Goal: Browse casually: Explore the website without a specific task or goal

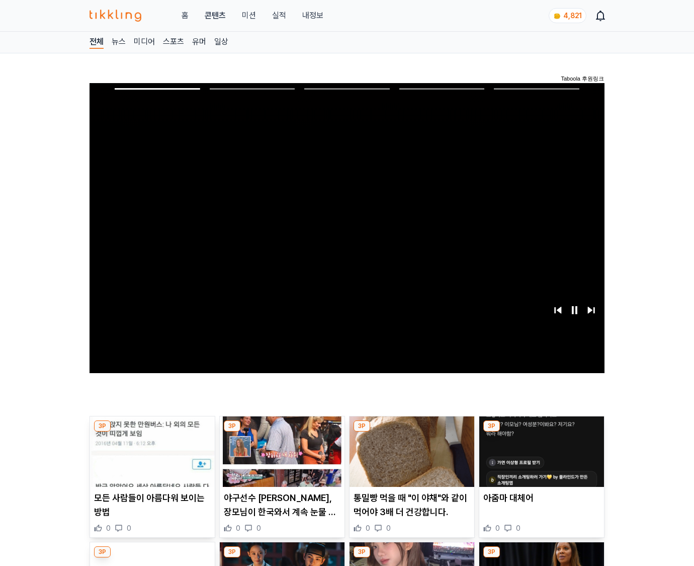
click at [540, 459] on img at bounding box center [542, 451] width 125 height 70
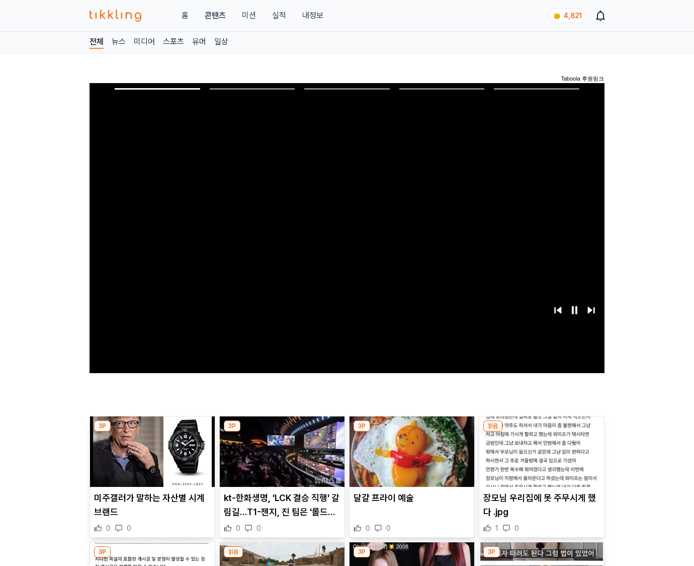
click at [540, 459] on img at bounding box center [542, 451] width 125 height 70
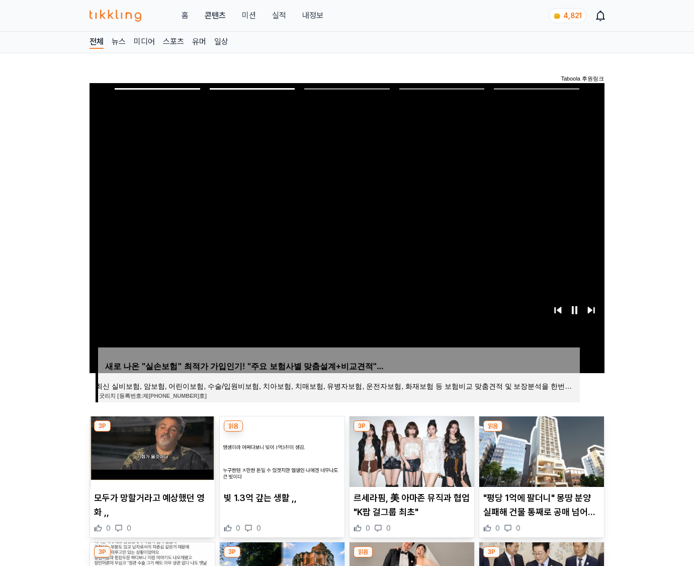
click at [540, 459] on img at bounding box center [542, 451] width 125 height 70
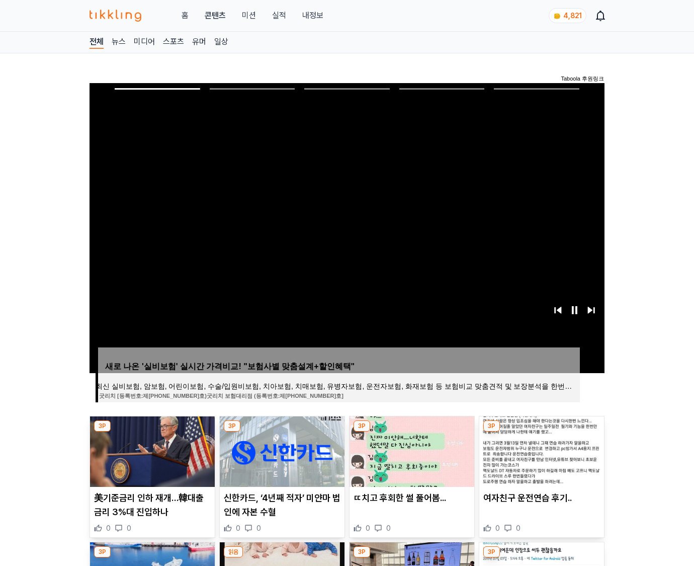
click at [540, 459] on img at bounding box center [542, 451] width 125 height 70
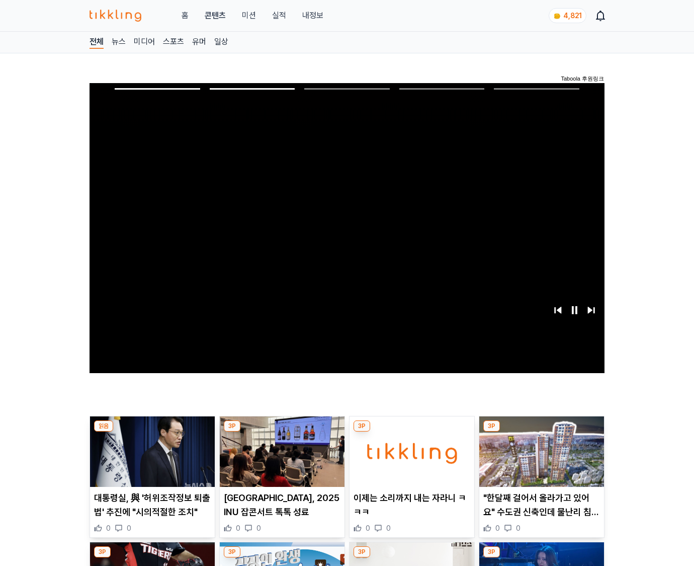
click at [540, 459] on img at bounding box center [542, 451] width 125 height 70
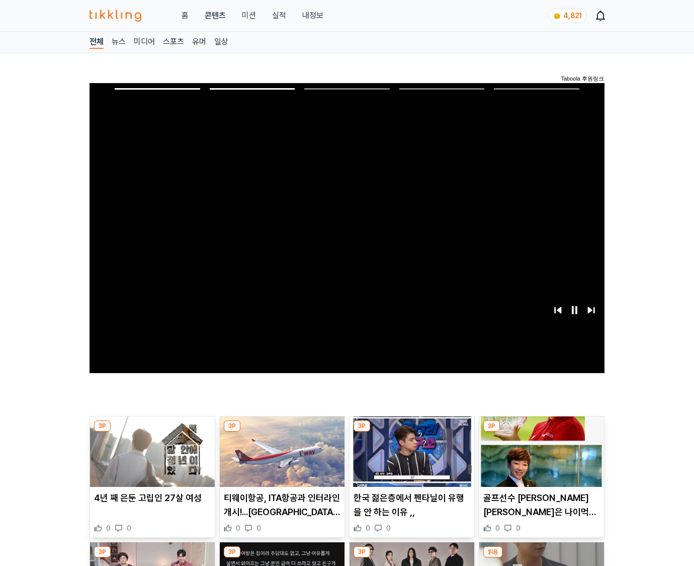
click at [540, 459] on img at bounding box center [542, 451] width 125 height 70
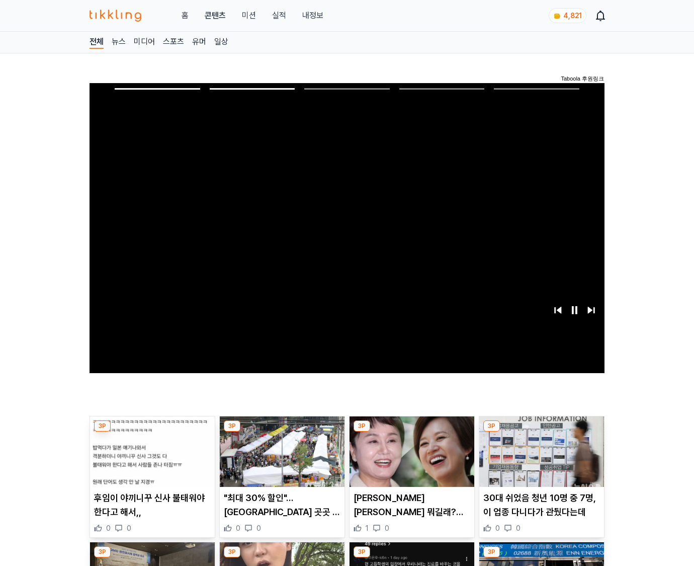
click at [540, 459] on img at bounding box center [542, 451] width 125 height 70
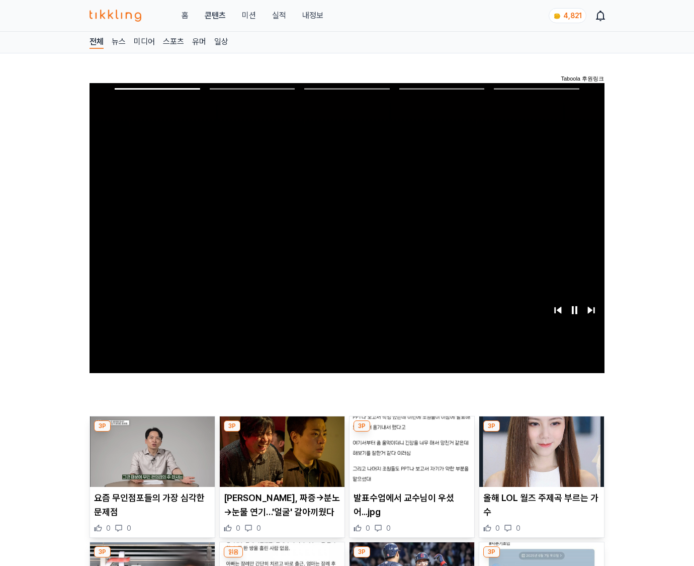
click at [540, 459] on img at bounding box center [542, 451] width 125 height 70
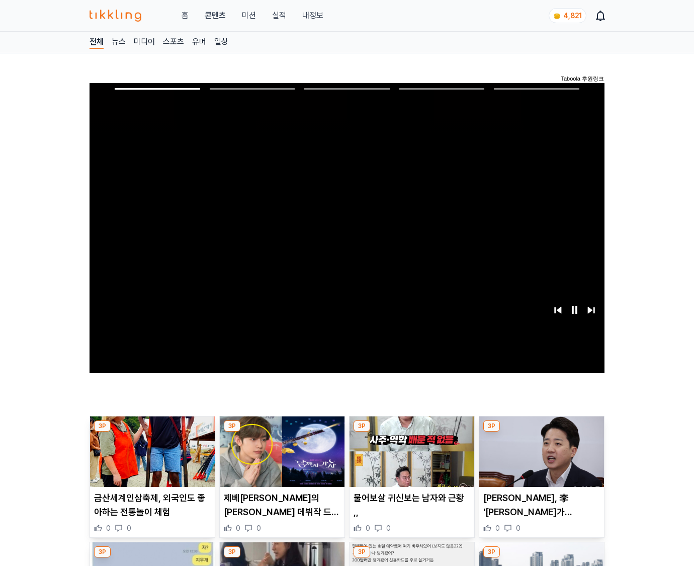
click at [540, 459] on img at bounding box center [542, 451] width 125 height 70
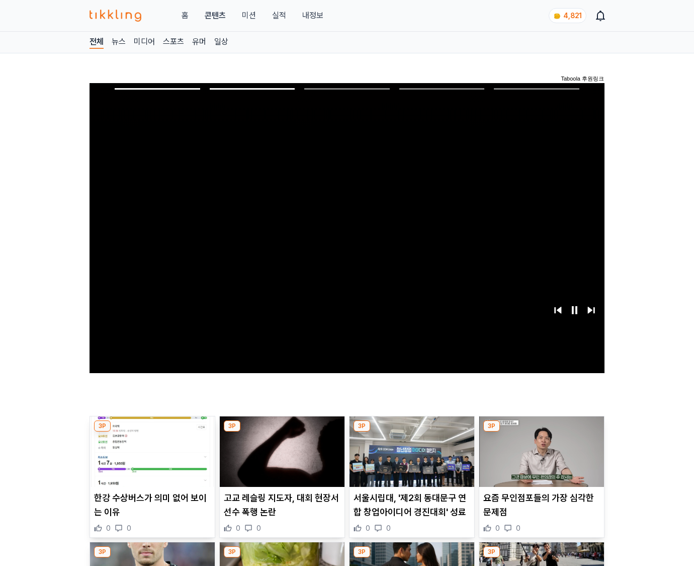
click at [540, 459] on img at bounding box center [542, 451] width 125 height 70
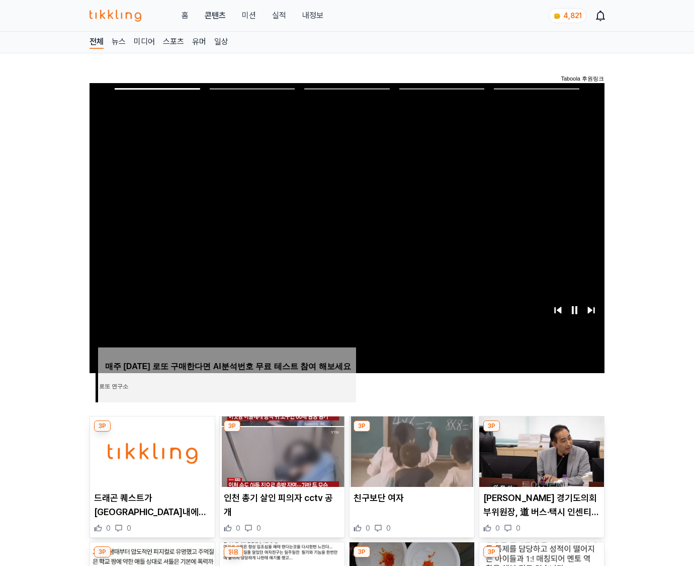
click at [540, 459] on img at bounding box center [542, 451] width 125 height 70
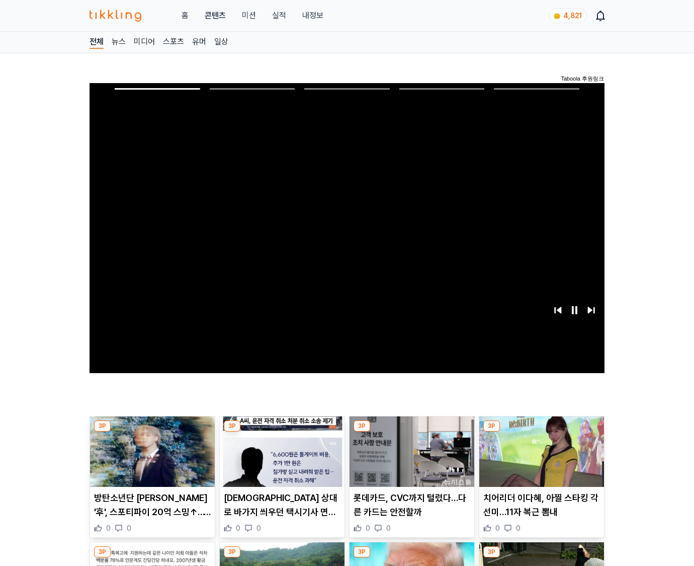
click at [540, 459] on img at bounding box center [542, 451] width 125 height 70
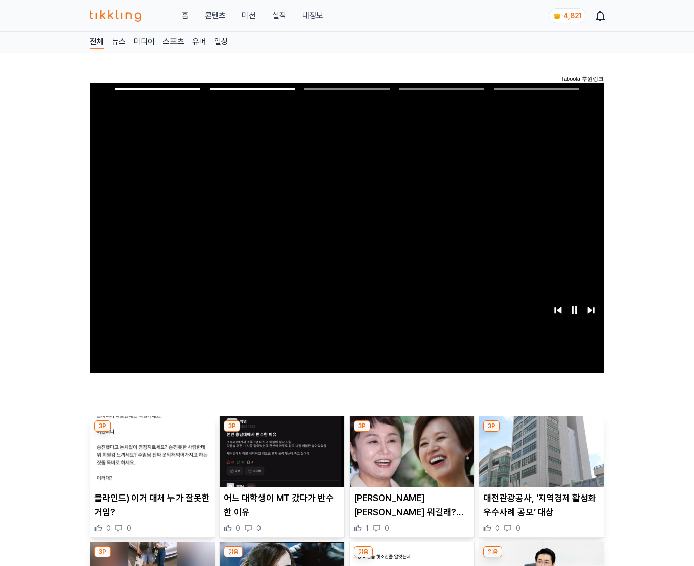
click at [540, 459] on img at bounding box center [542, 451] width 125 height 70
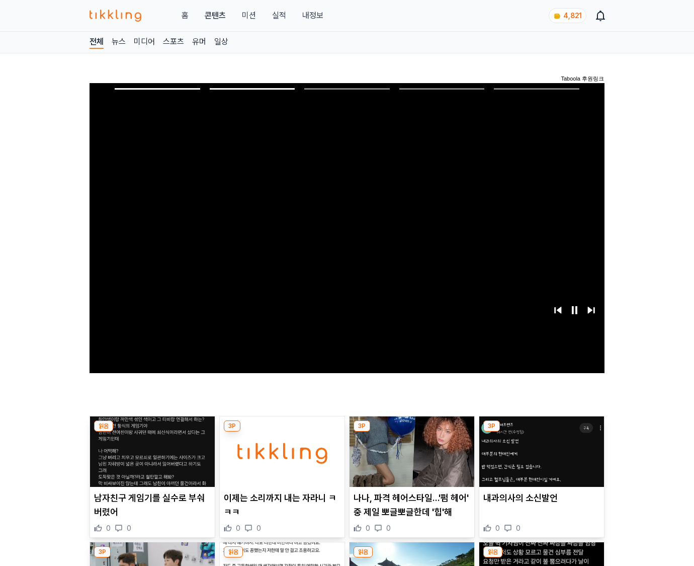
click at [540, 459] on img at bounding box center [542, 451] width 125 height 70
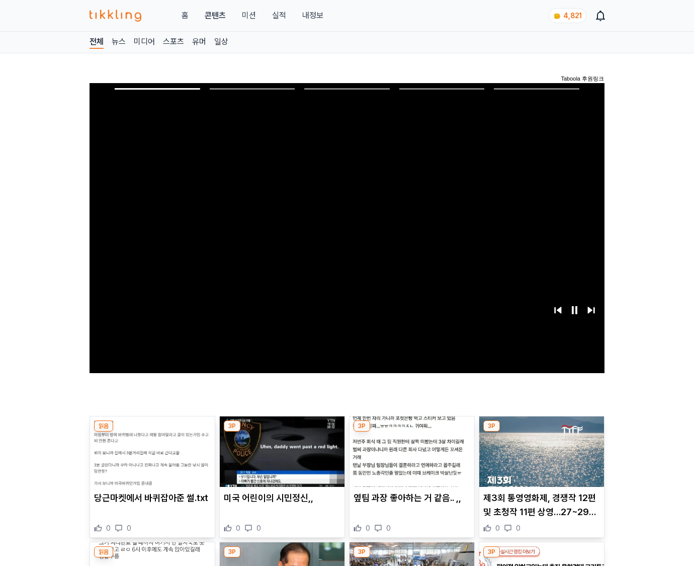
click at [540, 459] on img at bounding box center [542, 451] width 125 height 70
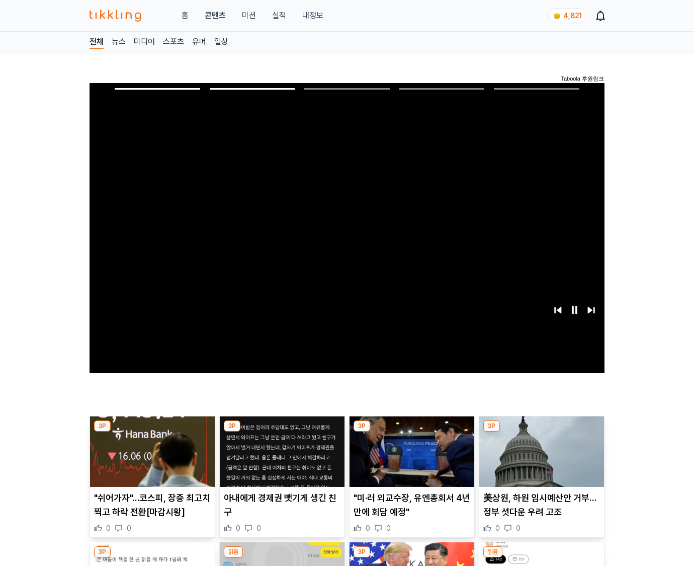
click at [540, 459] on img at bounding box center [542, 451] width 125 height 70
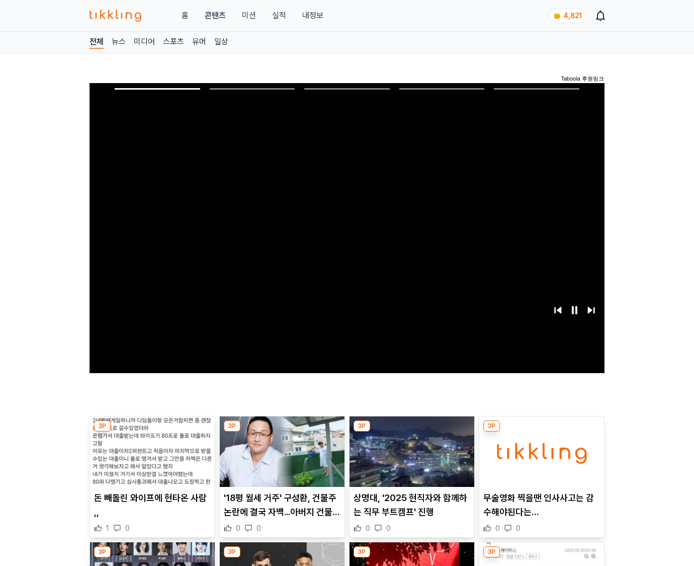
click at [540, 459] on img at bounding box center [542, 451] width 125 height 70
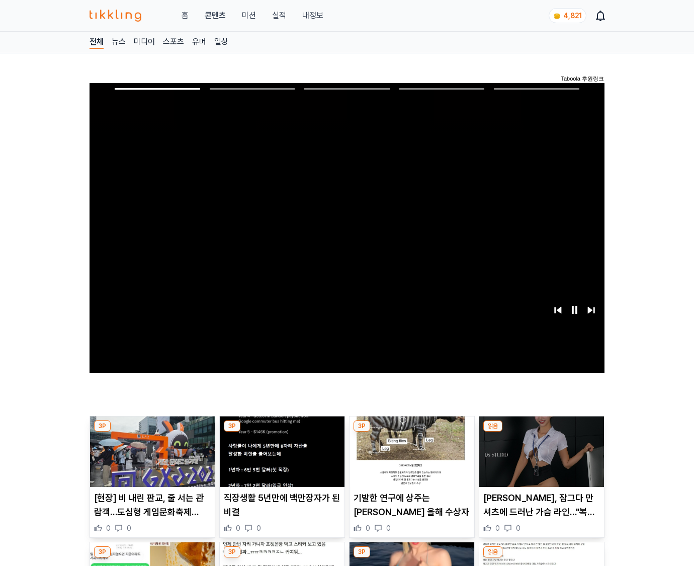
click at [540, 459] on img at bounding box center [542, 451] width 125 height 70
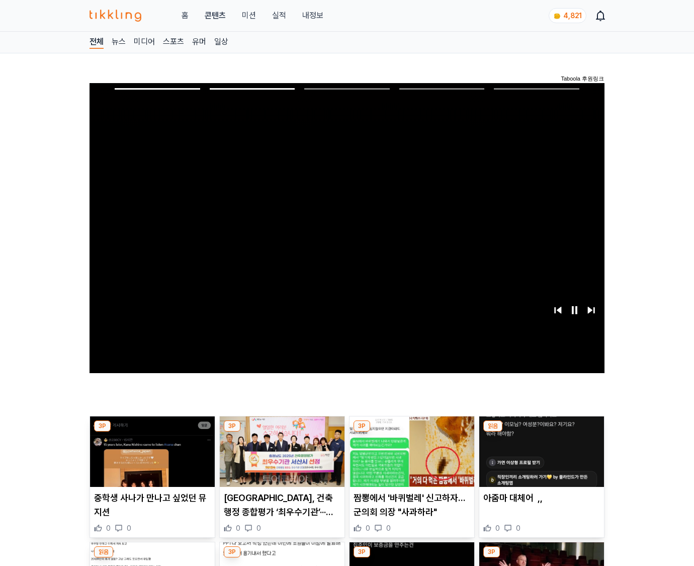
click at [540, 459] on img at bounding box center [542, 451] width 125 height 70
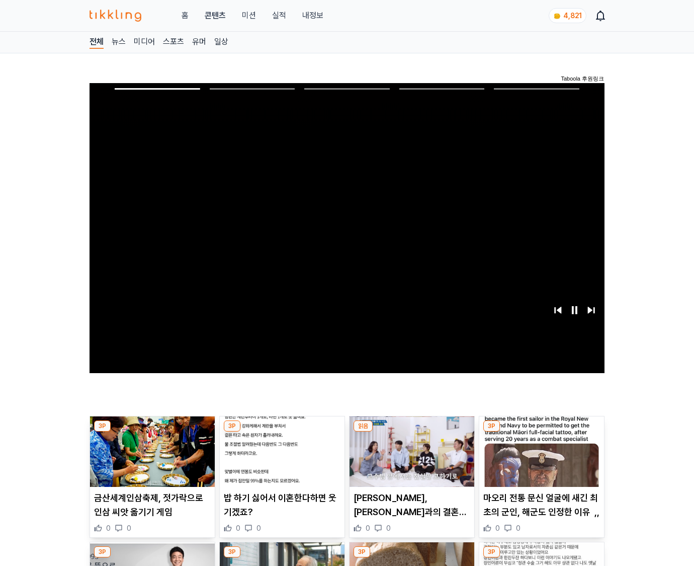
click at [540, 459] on img at bounding box center [542, 451] width 125 height 70
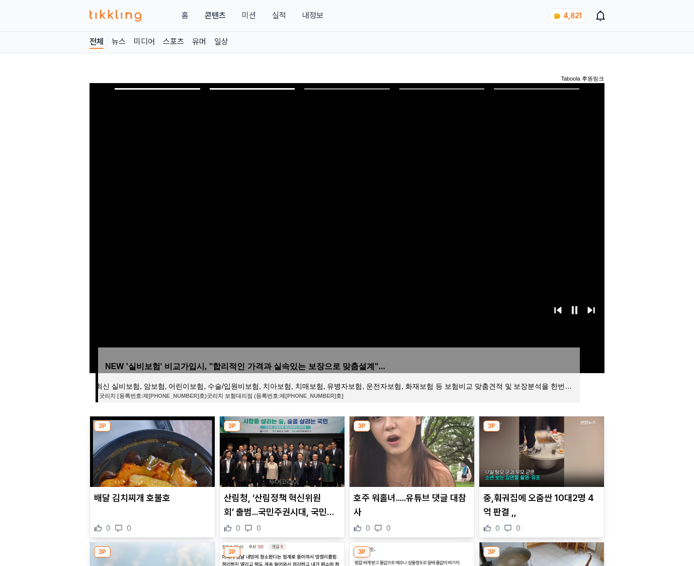
click at [540, 459] on img at bounding box center [542, 451] width 125 height 70
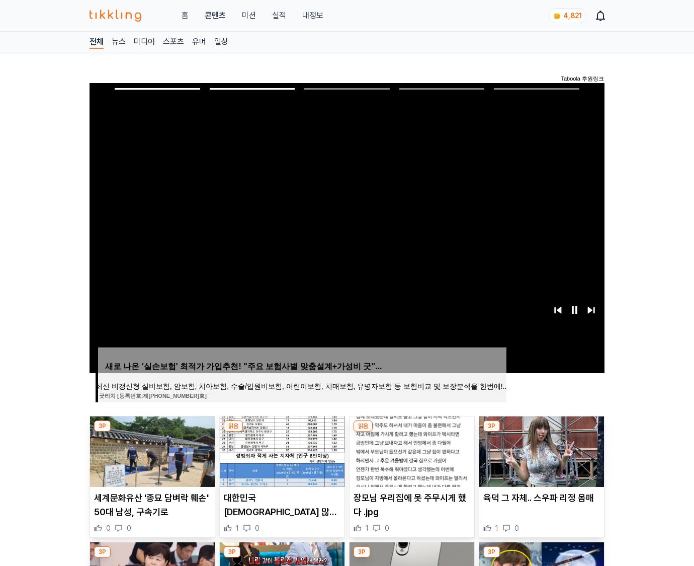
click at [540, 459] on img at bounding box center [542, 451] width 125 height 70
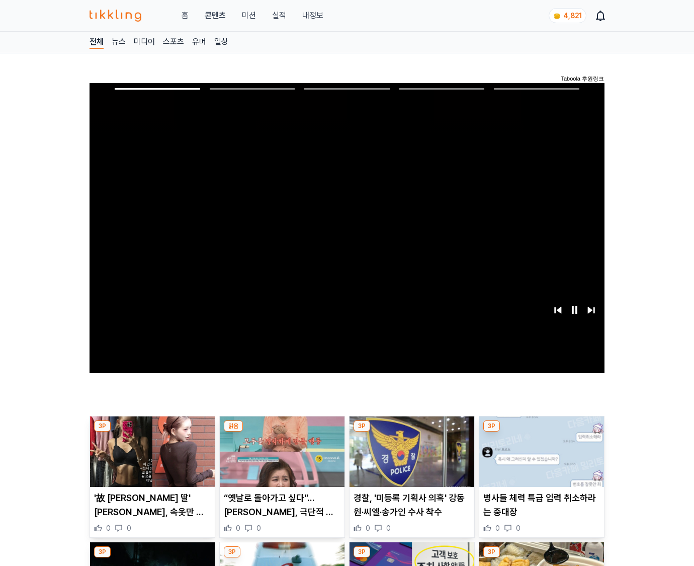
click at [540, 459] on img at bounding box center [542, 451] width 125 height 70
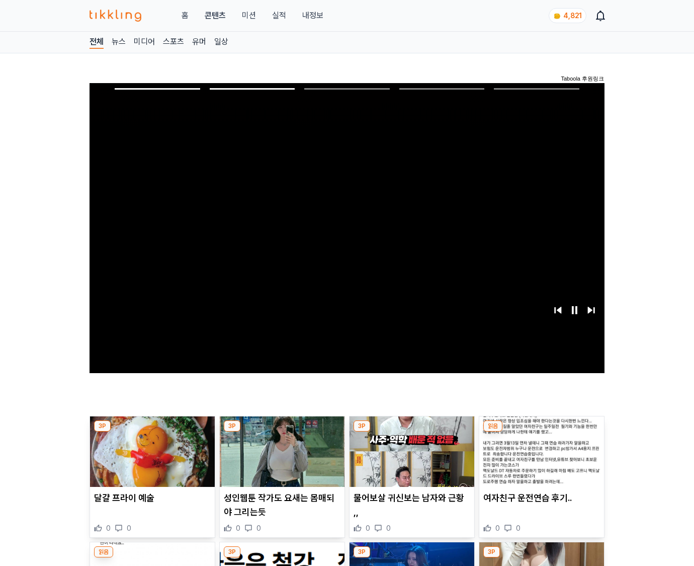
click at [540, 459] on img at bounding box center [542, 451] width 125 height 70
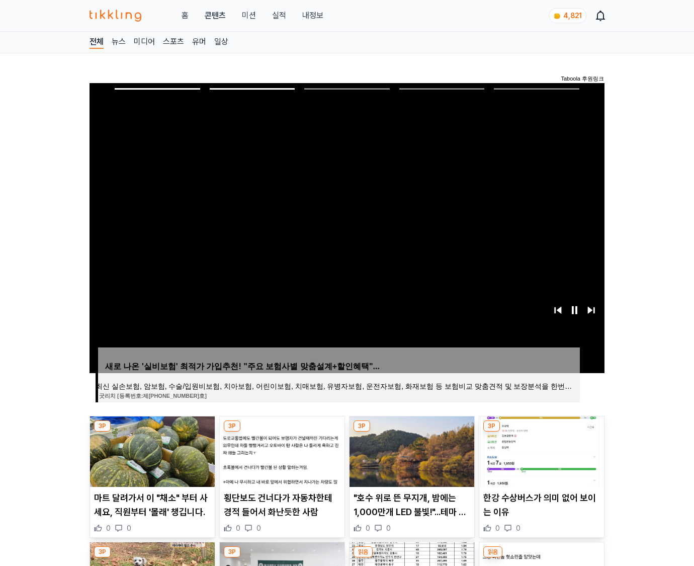
click at [540, 459] on img at bounding box center [542, 451] width 125 height 70
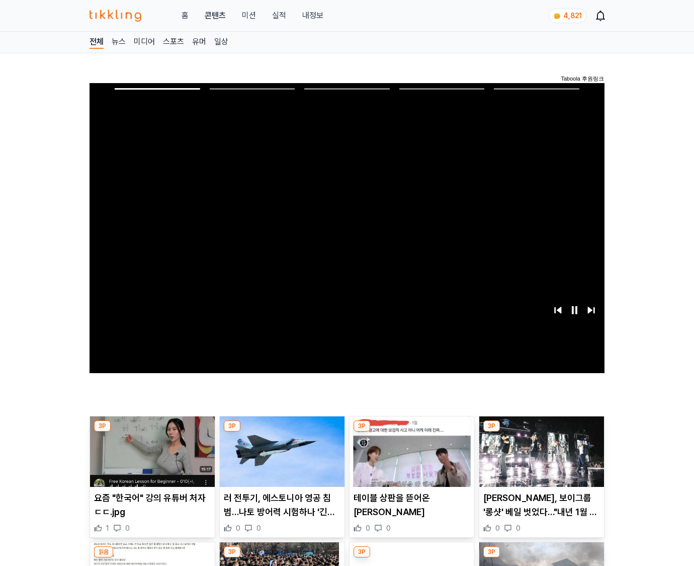
click at [540, 459] on img at bounding box center [542, 451] width 125 height 70
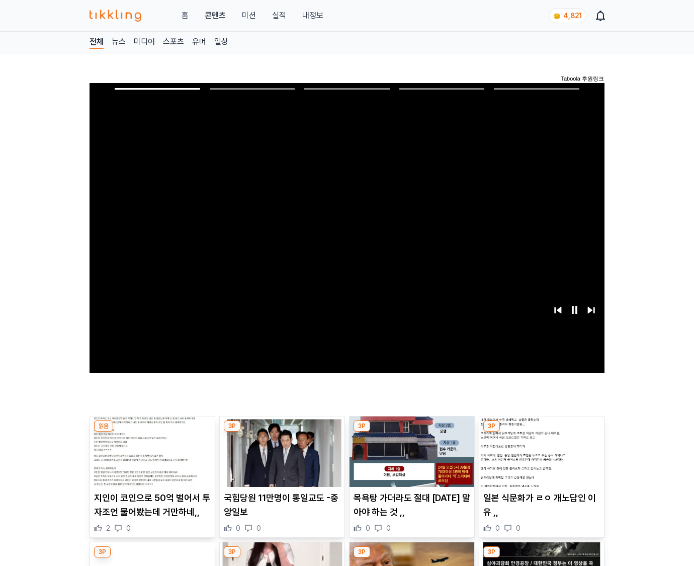
click at [540, 459] on img at bounding box center [542, 451] width 125 height 70
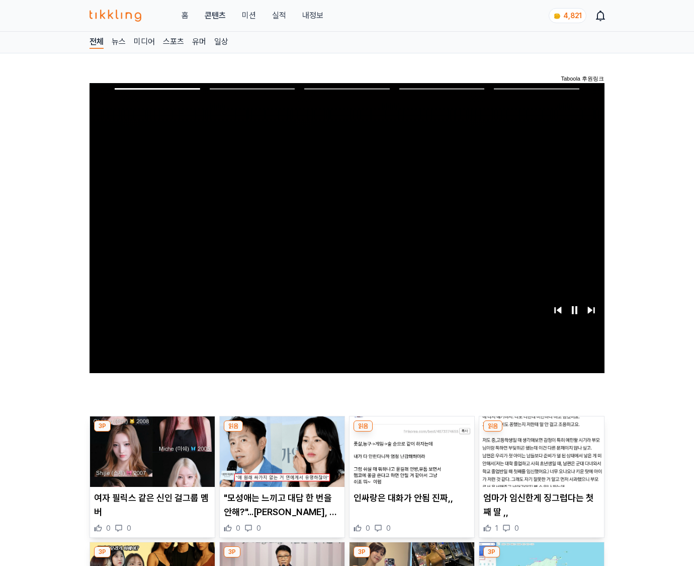
click at [540, 459] on img at bounding box center [542, 451] width 125 height 70
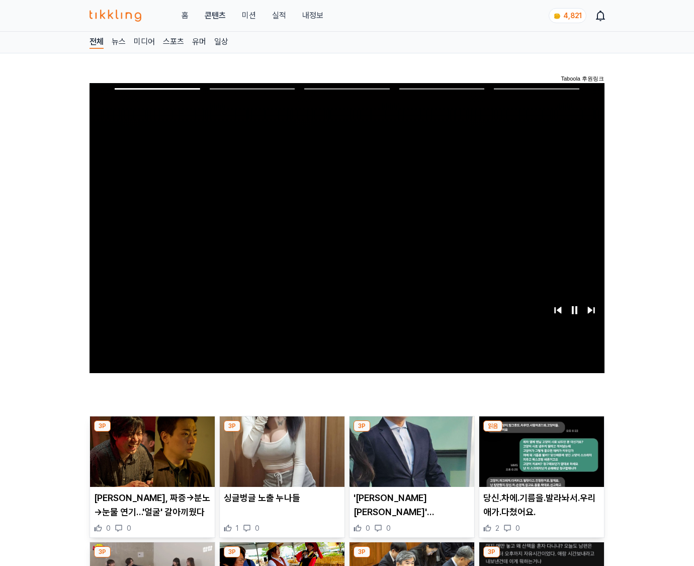
click at [540, 459] on img at bounding box center [542, 451] width 125 height 70
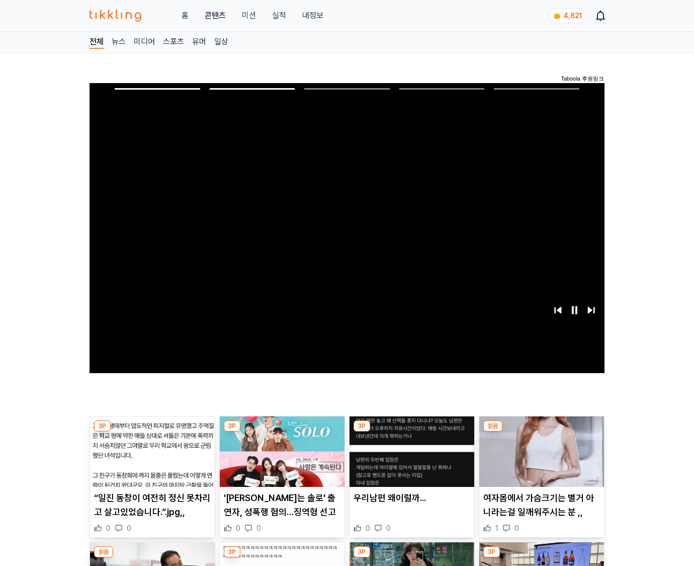
click at [540, 459] on img at bounding box center [542, 451] width 125 height 70
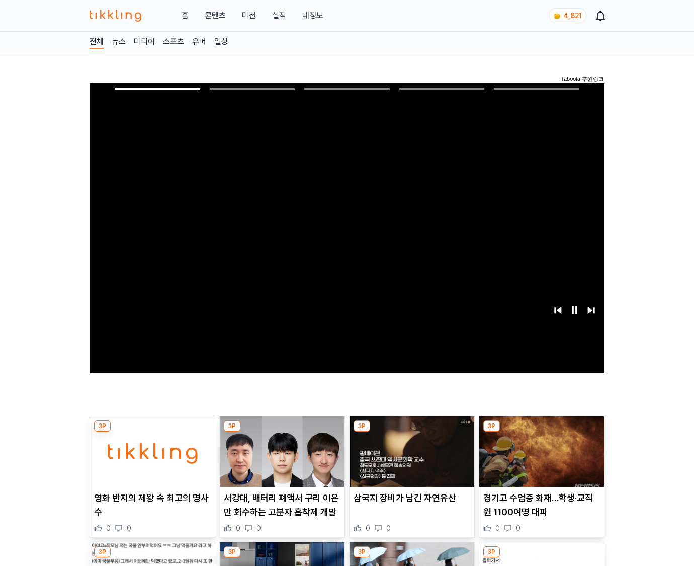
click at [540, 459] on img at bounding box center [542, 451] width 125 height 70
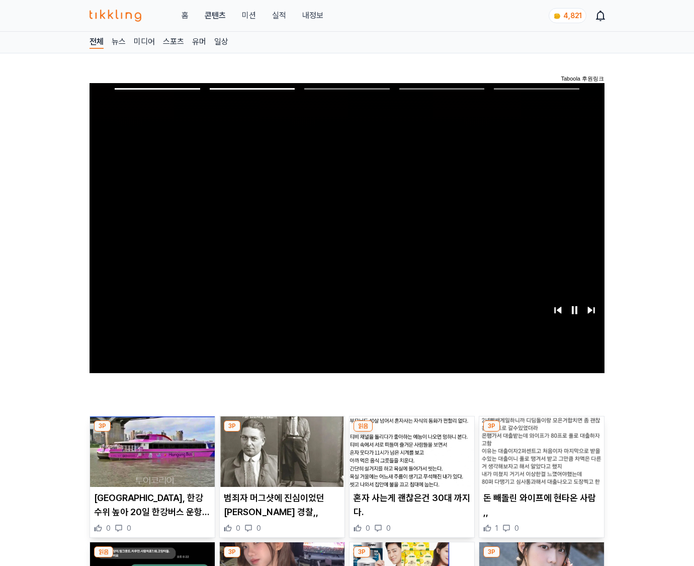
click at [540, 459] on img at bounding box center [542, 451] width 125 height 70
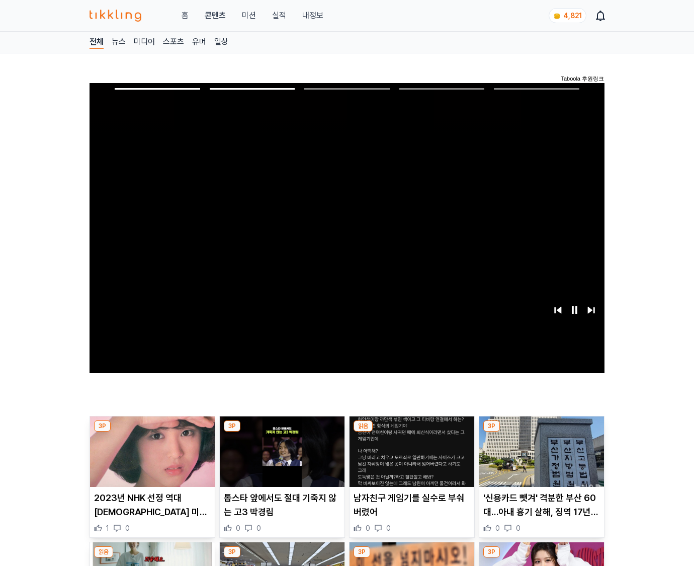
click at [540, 459] on img at bounding box center [542, 451] width 125 height 70
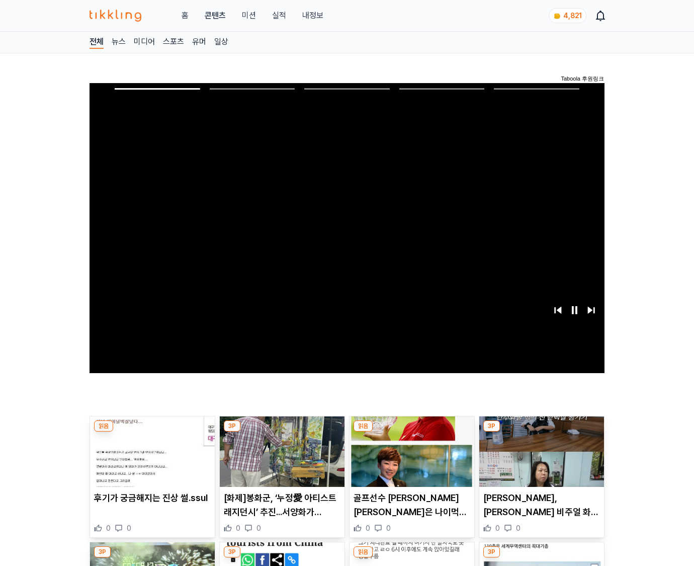
click at [540, 459] on img at bounding box center [542, 451] width 125 height 70
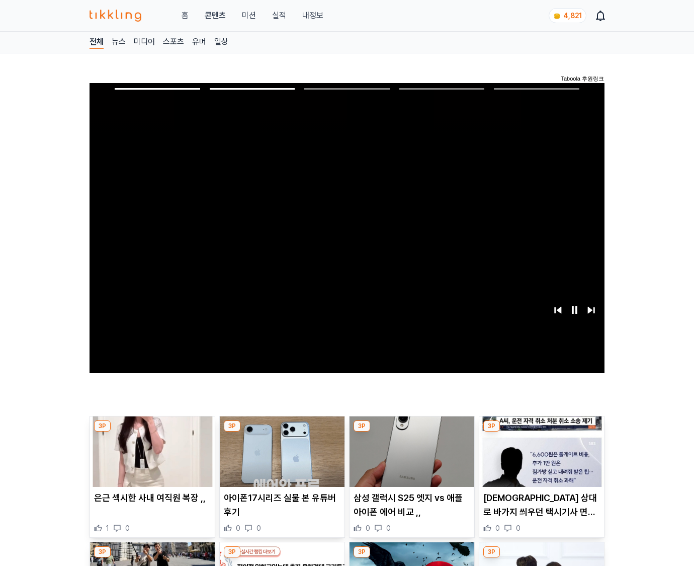
click at [540, 459] on img at bounding box center [542, 451] width 125 height 70
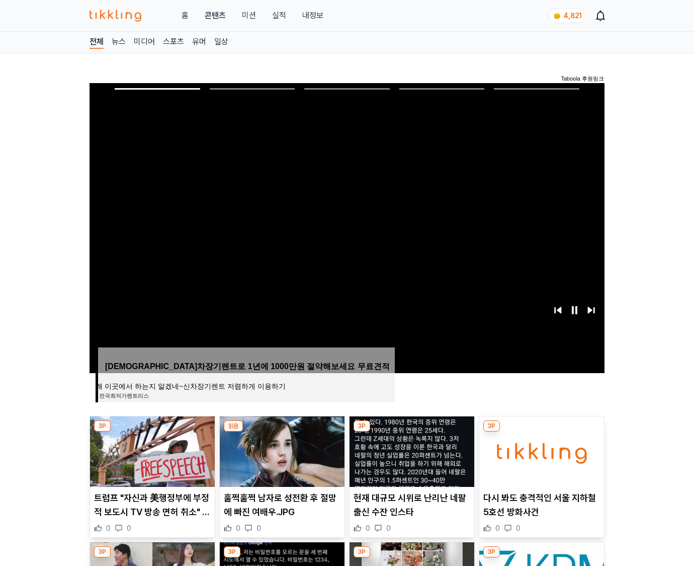
click at [540, 459] on img at bounding box center [542, 451] width 125 height 70
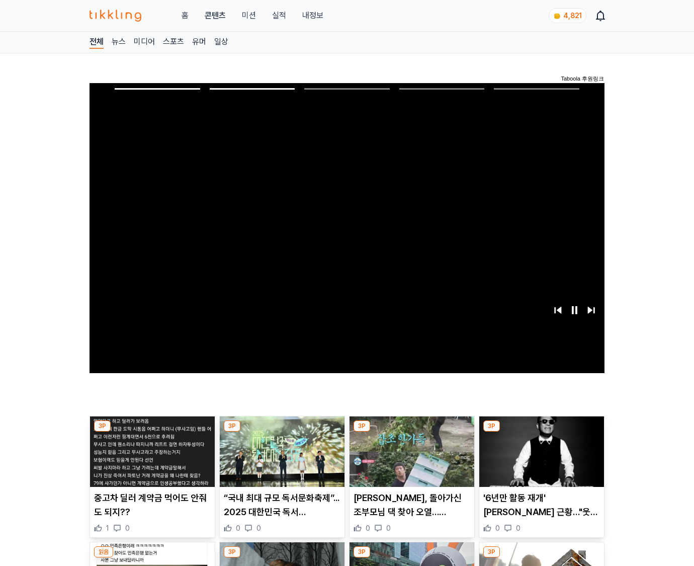
click at [540, 459] on img at bounding box center [542, 451] width 125 height 70
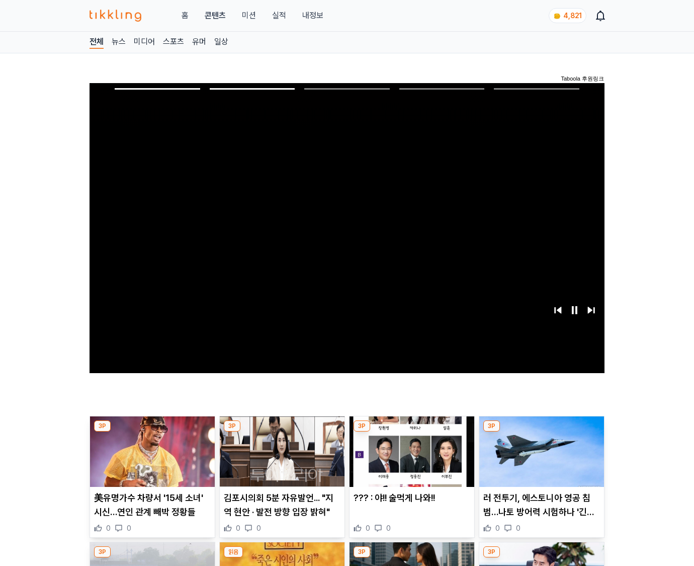
click at [540, 459] on img at bounding box center [542, 451] width 125 height 70
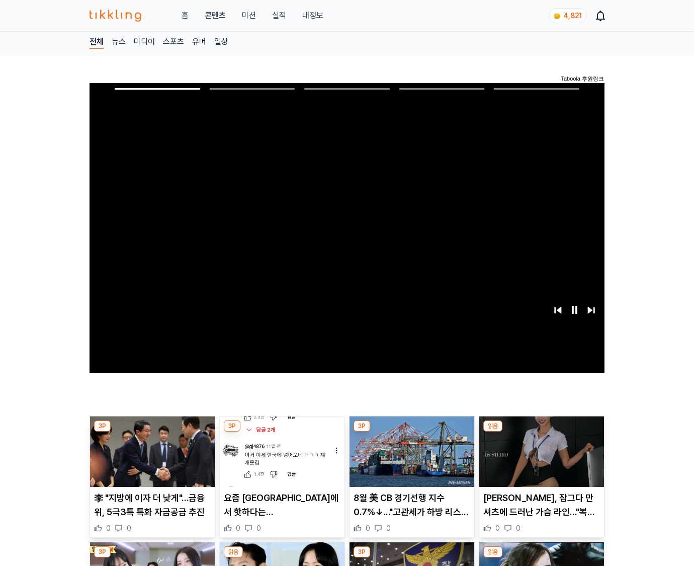
click at [540, 459] on img at bounding box center [542, 451] width 125 height 70
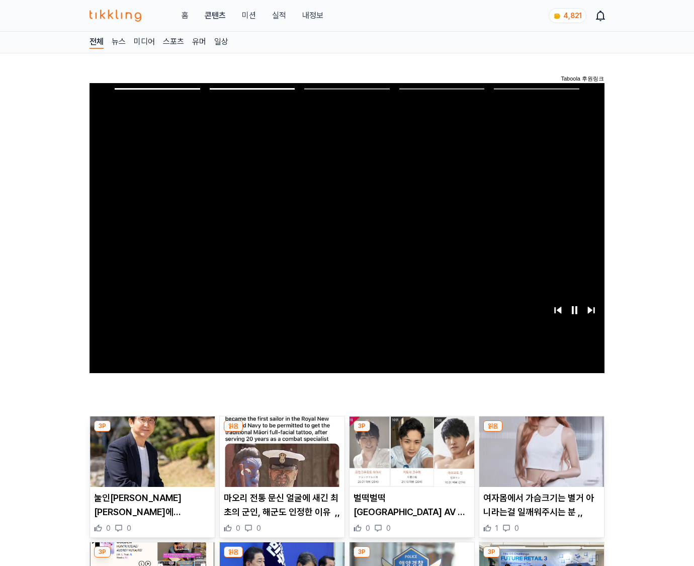
click at [540, 459] on img at bounding box center [542, 451] width 125 height 70
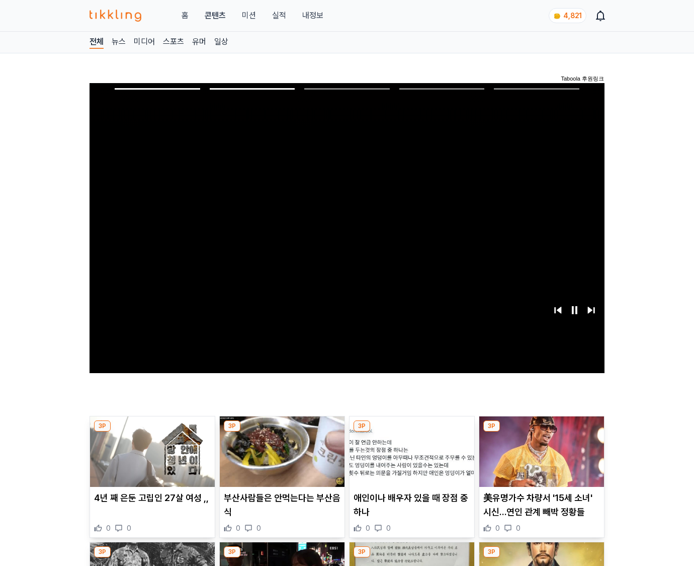
click at [540, 459] on img at bounding box center [542, 451] width 125 height 70
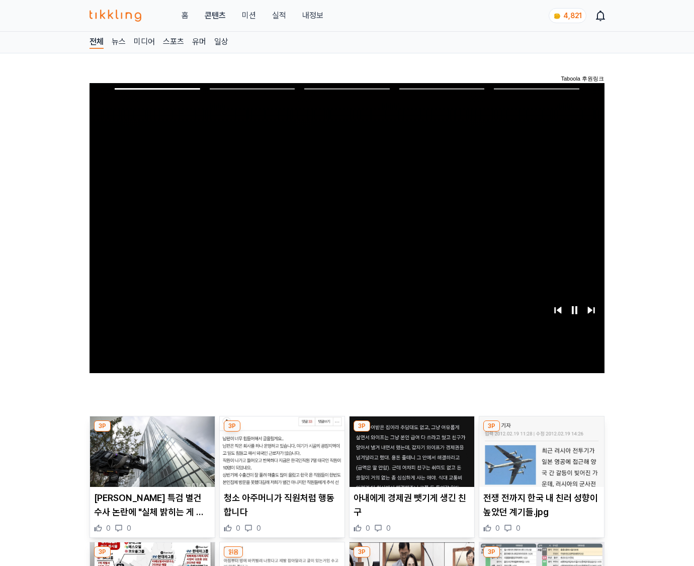
click at [540, 459] on img at bounding box center [542, 451] width 125 height 70
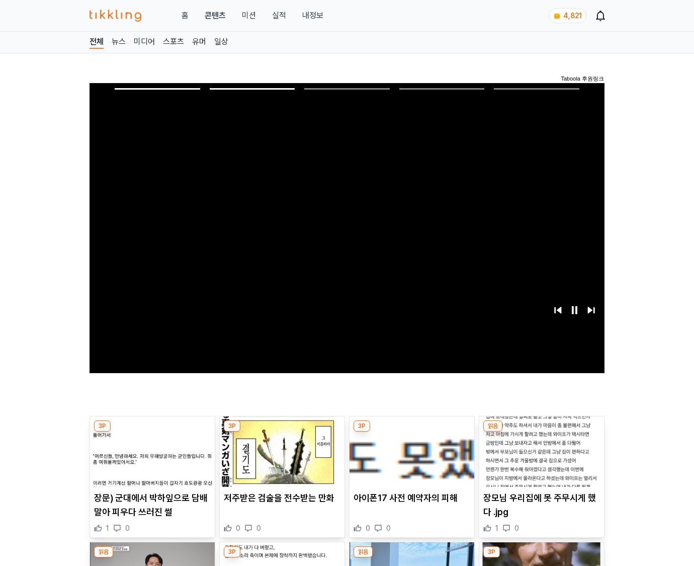
click at [540, 459] on img at bounding box center [542, 451] width 125 height 70
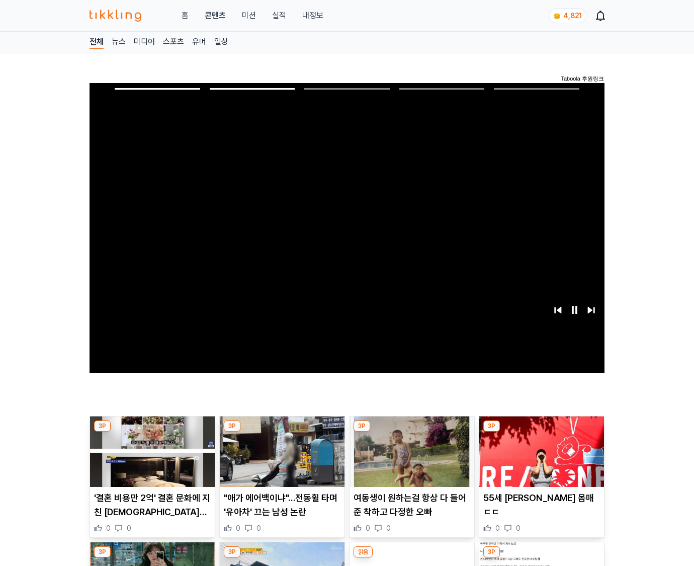
click at [540, 459] on img at bounding box center [542, 451] width 125 height 70
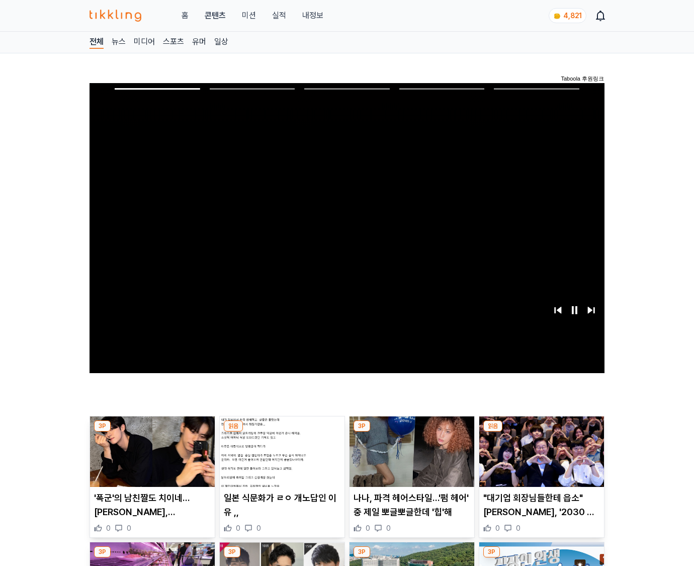
click at [540, 459] on img at bounding box center [542, 451] width 125 height 70
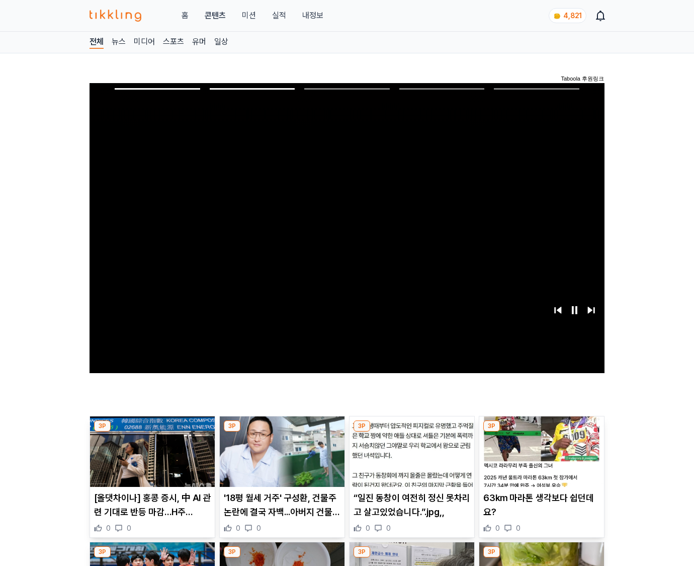
click at [540, 459] on img at bounding box center [542, 451] width 125 height 70
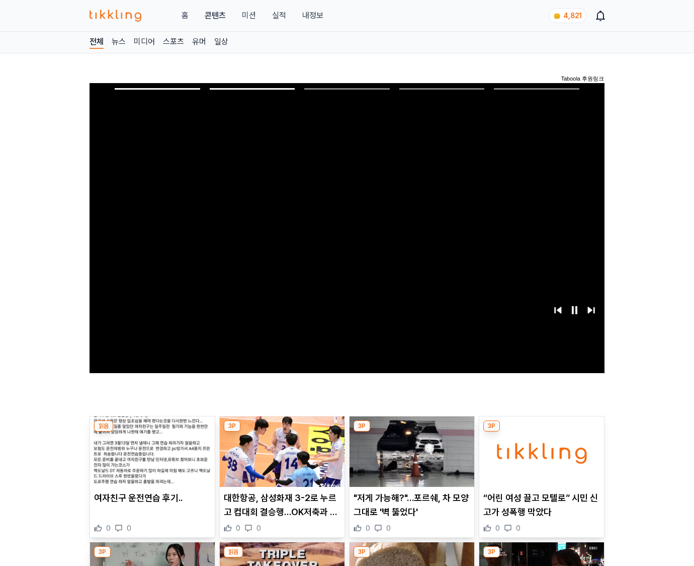
click at [540, 459] on img at bounding box center [542, 451] width 125 height 70
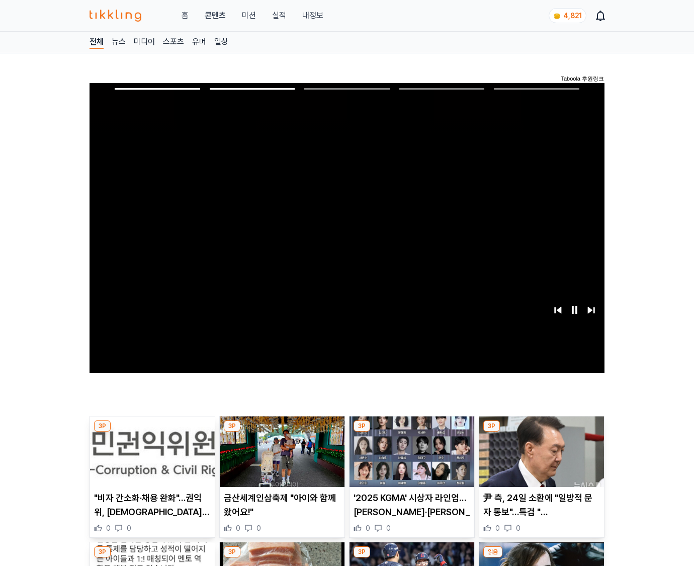
click at [540, 459] on img at bounding box center [542, 451] width 125 height 70
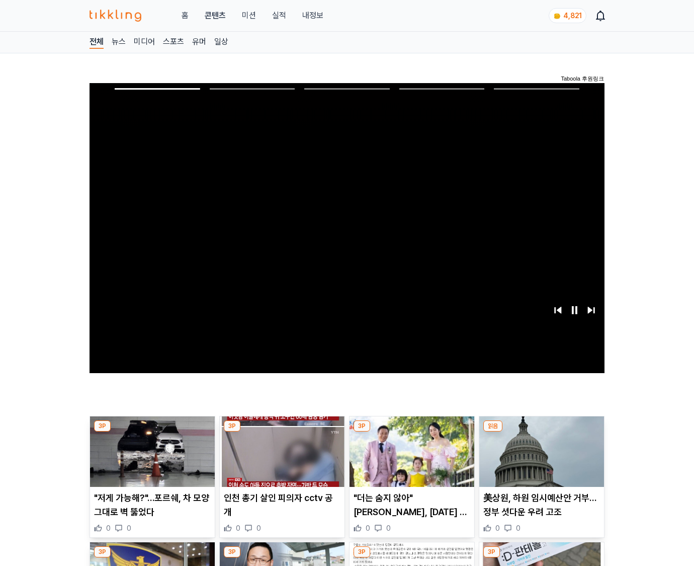
click at [540, 459] on img at bounding box center [542, 451] width 125 height 70
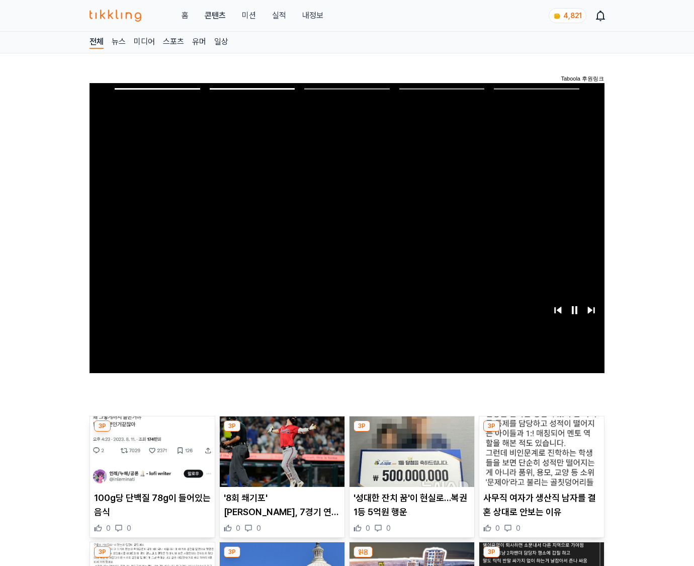
click at [540, 459] on img at bounding box center [542, 451] width 125 height 70
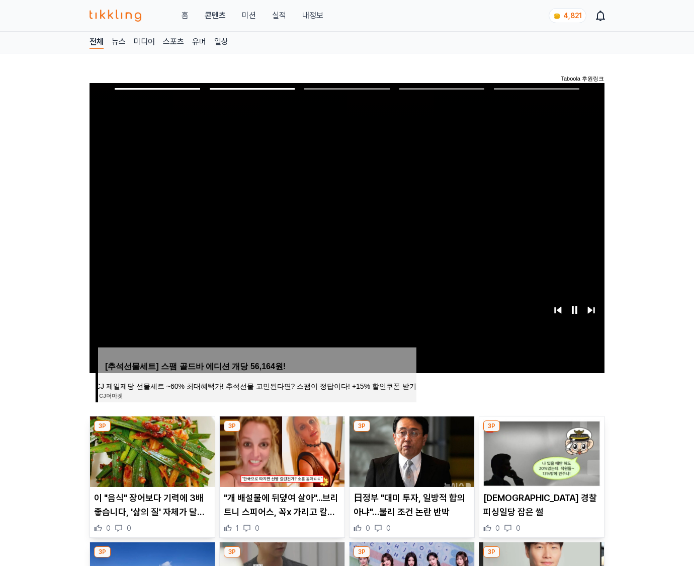
click at [540, 459] on img at bounding box center [542, 451] width 125 height 70
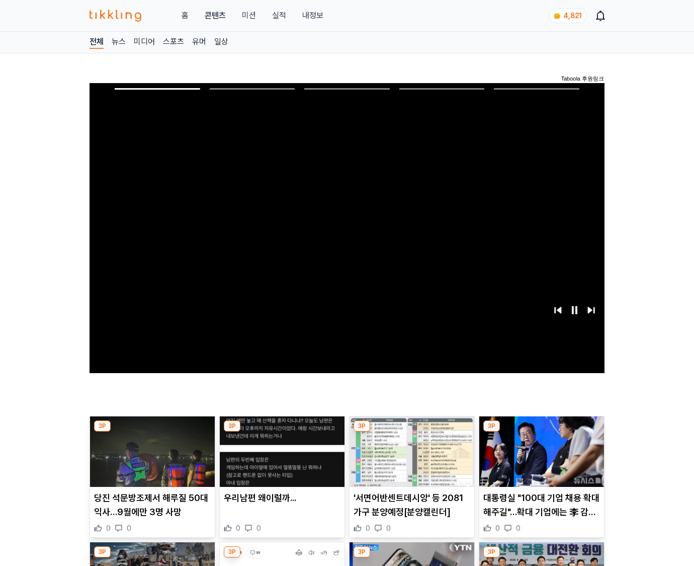
click at [540, 459] on img at bounding box center [542, 451] width 125 height 70
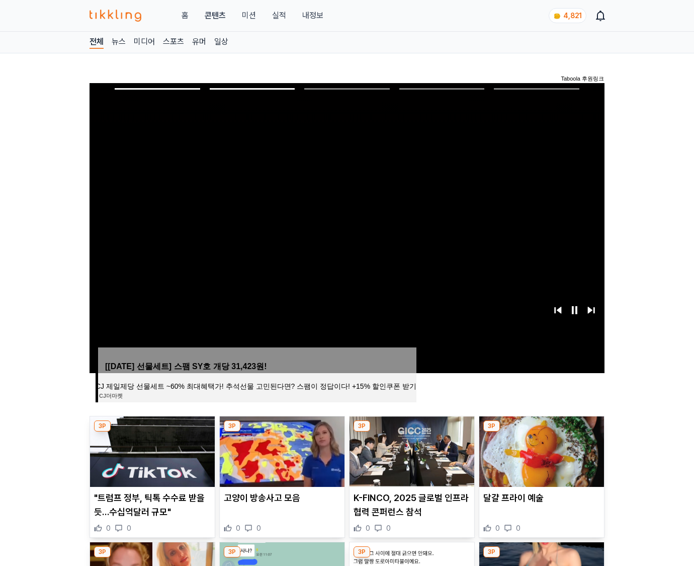
click at [540, 459] on img at bounding box center [542, 451] width 125 height 70
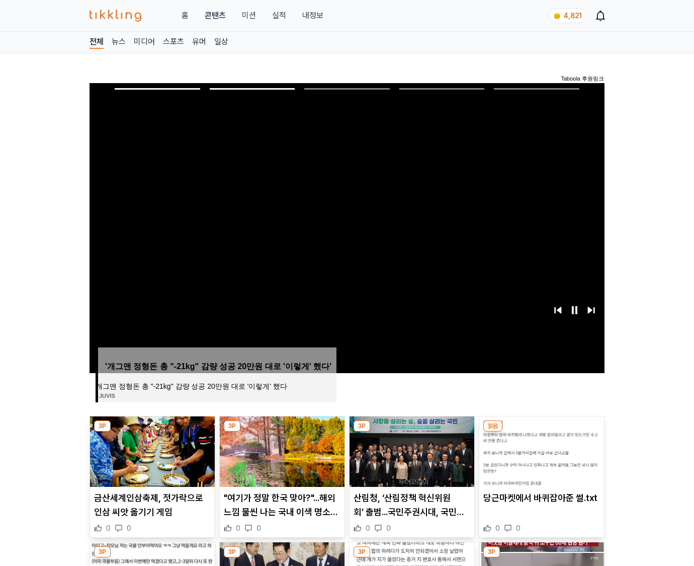
click at [540, 459] on img at bounding box center [542, 451] width 125 height 70
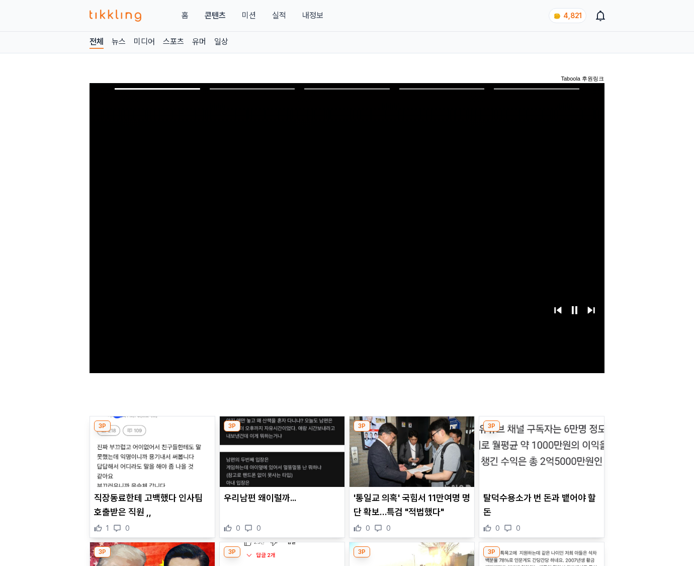
click at [540, 459] on img at bounding box center [542, 451] width 125 height 70
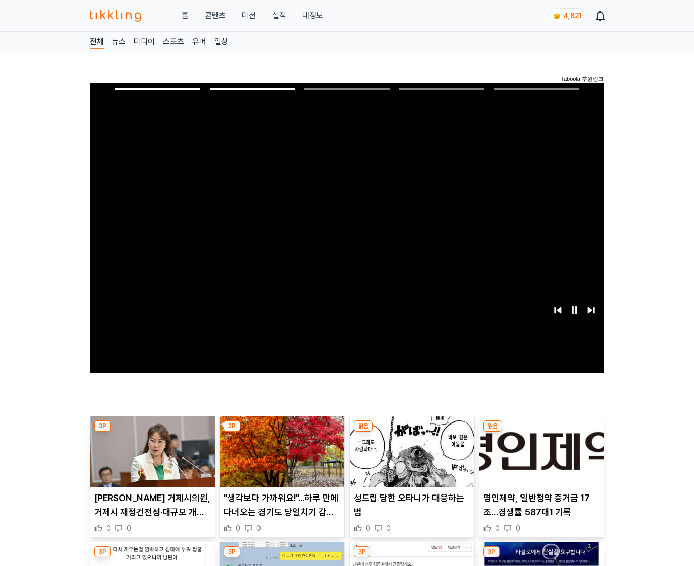
click at [540, 459] on img at bounding box center [542, 451] width 125 height 70
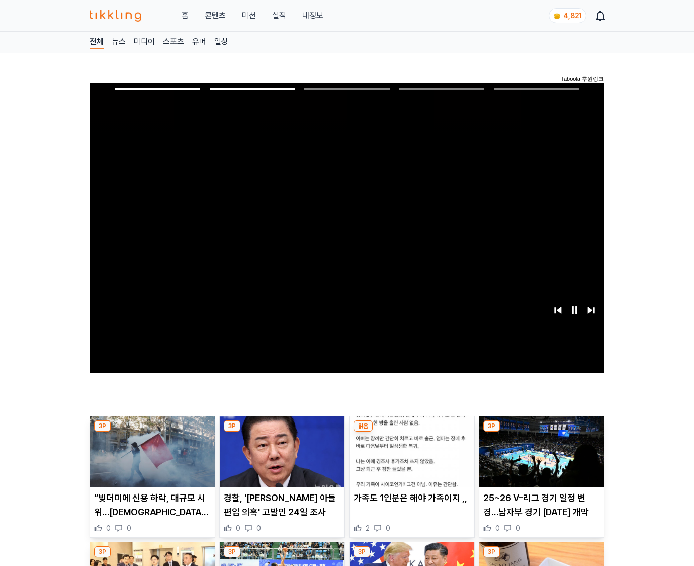
click at [540, 459] on img at bounding box center [542, 451] width 125 height 70
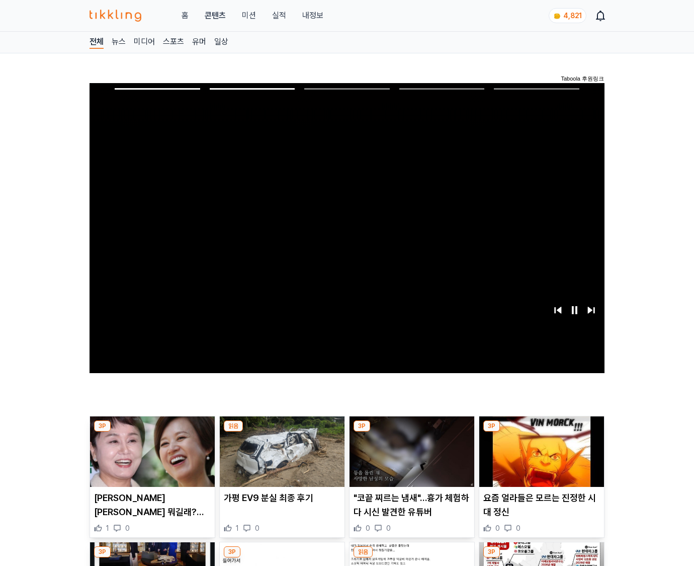
click at [540, 459] on img at bounding box center [542, 451] width 125 height 70
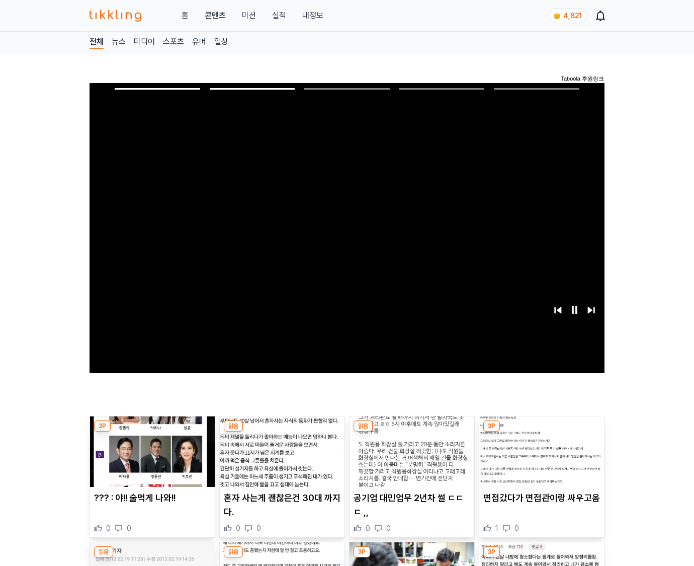
click at [540, 459] on img at bounding box center [542, 451] width 125 height 70
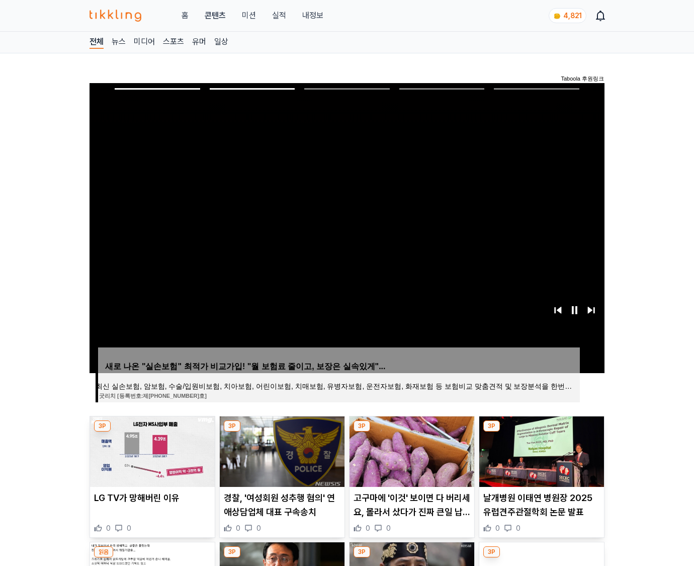
click at [540, 459] on img at bounding box center [542, 451] width 125 height 70
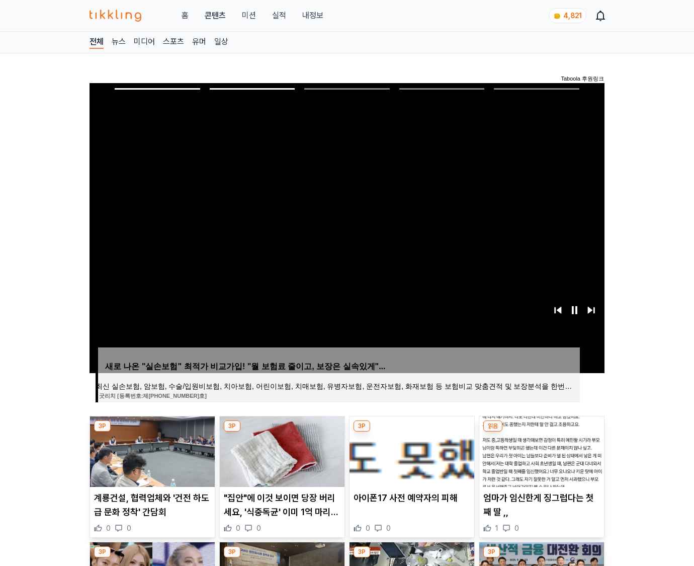
click at [540, 459] on img at bounding box center [542, 451] width 125 height 70
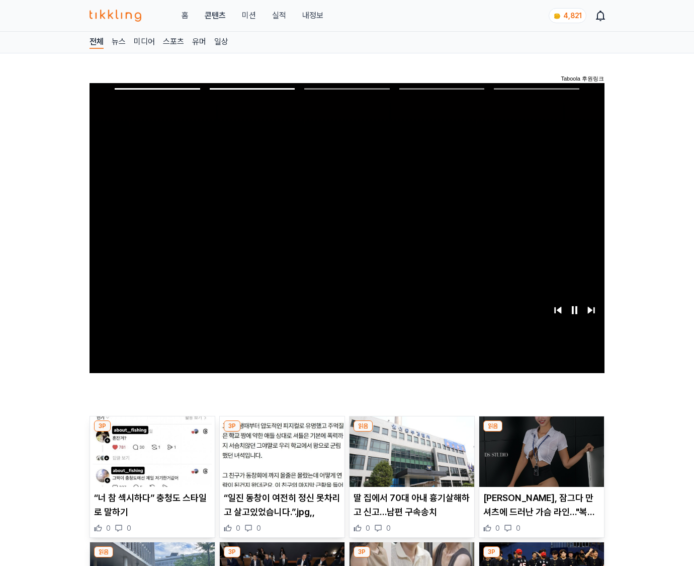
click at [540, 459] on img at bounding box center [542, 451] width 125 height 70
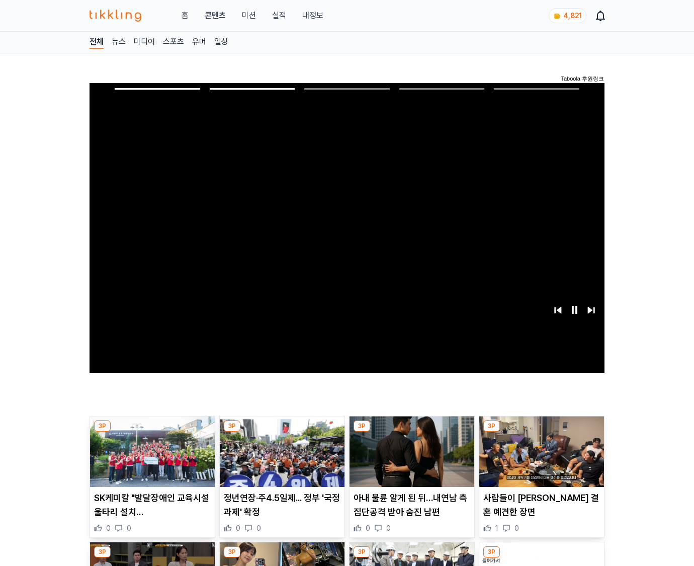
click at [540, 459] on img at bounding box center [542, 451] width 125 height 70
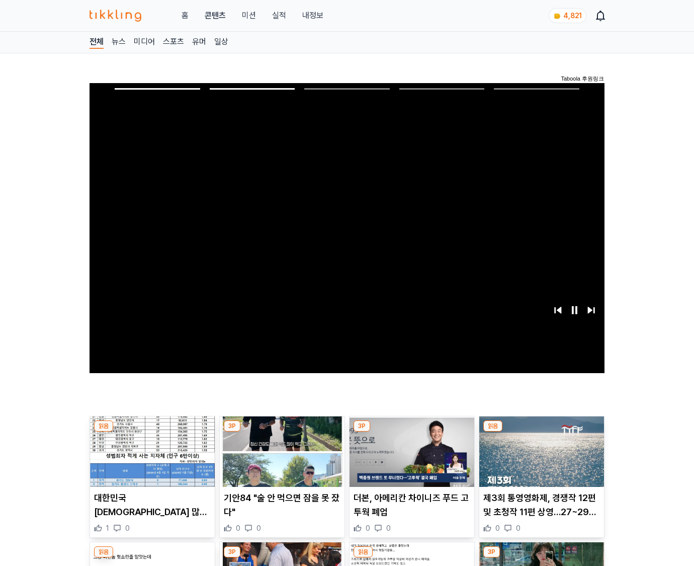
click at [540, 459] on img at bounding box center [542, 451] width 125 height 70
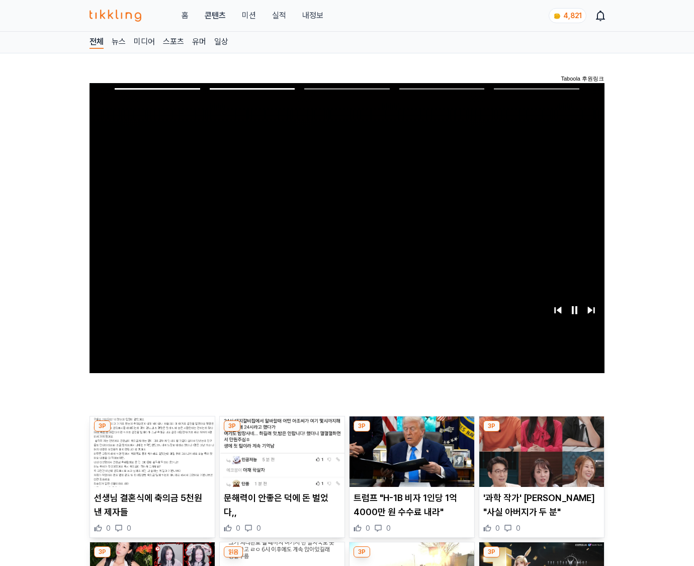
click at [540, 459] on img at bounding box center [542, 451] width 125 height 70
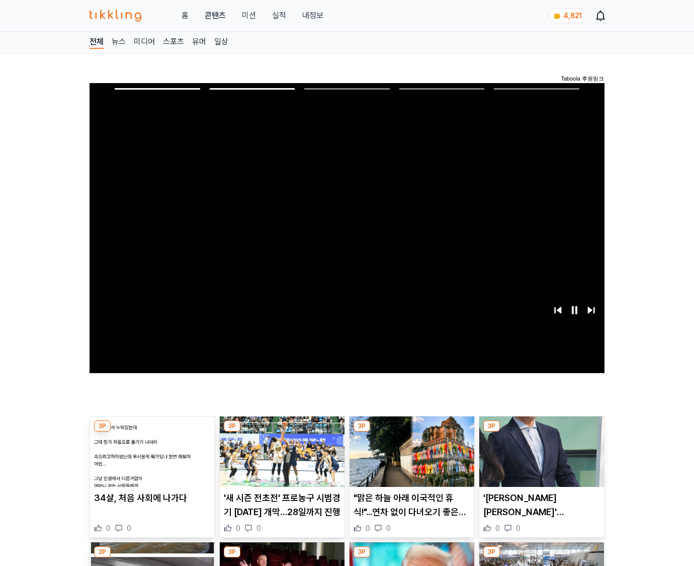
click at [540, 459] on img at bounding box center [542, 451] width 125 height 70
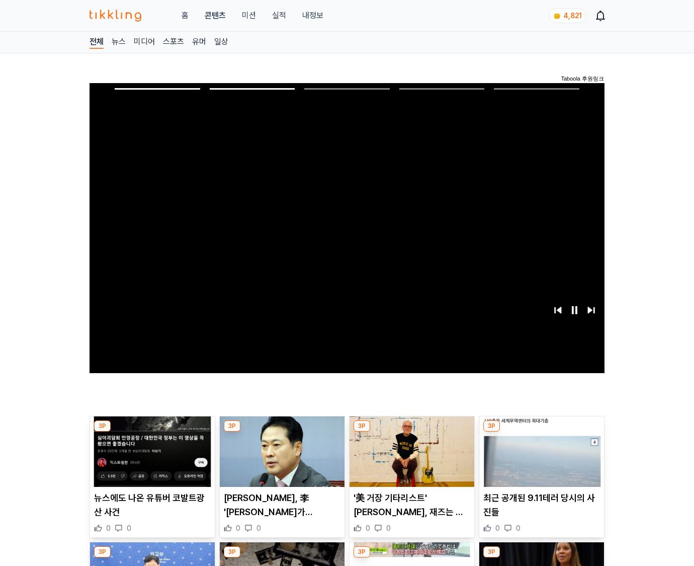
click at [540, 459] on img at bounding box center [542, 451] width 125 height 70
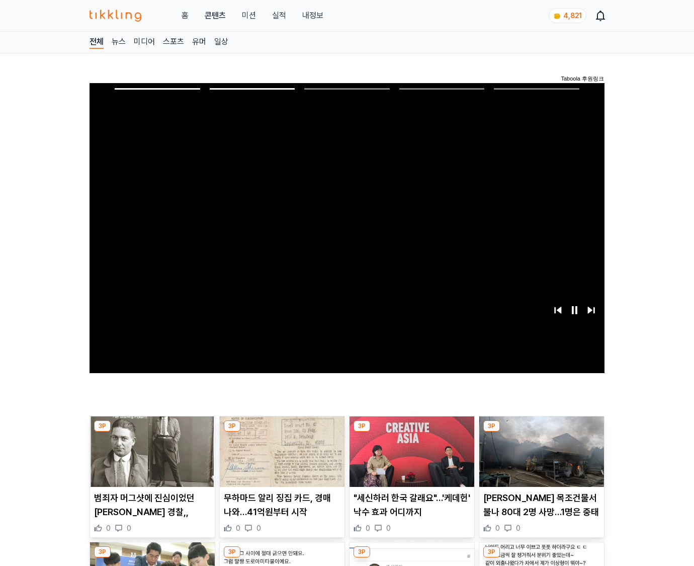
click at [540, 459] on img at bounding box center [542, 451] width 125 height 70
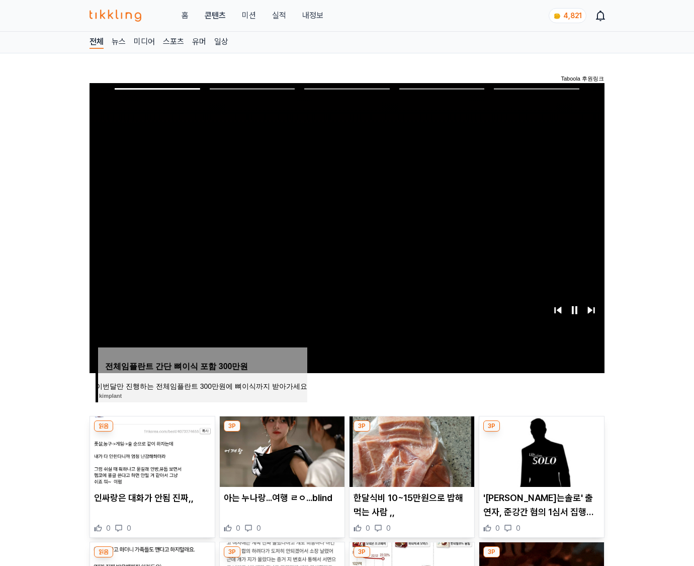
click at [540, 459] on img at bounding box center [542, 451] width 125 height 70
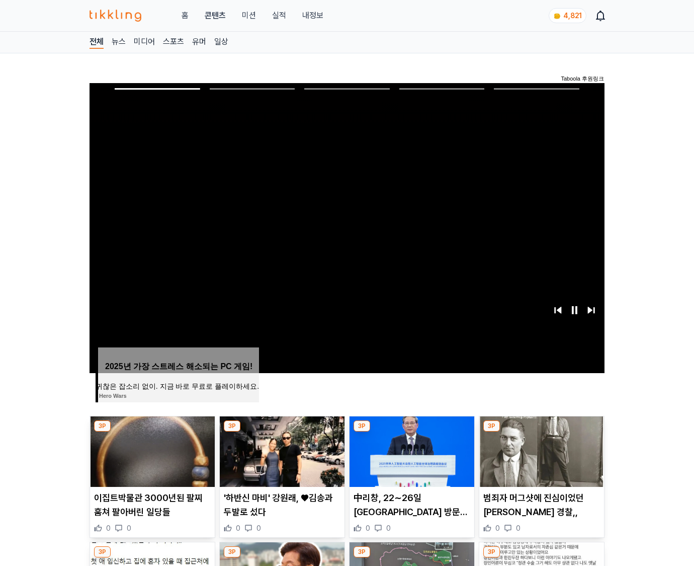
click at [540, 459] on img at bounding box center [542, 451] width 125 height 70
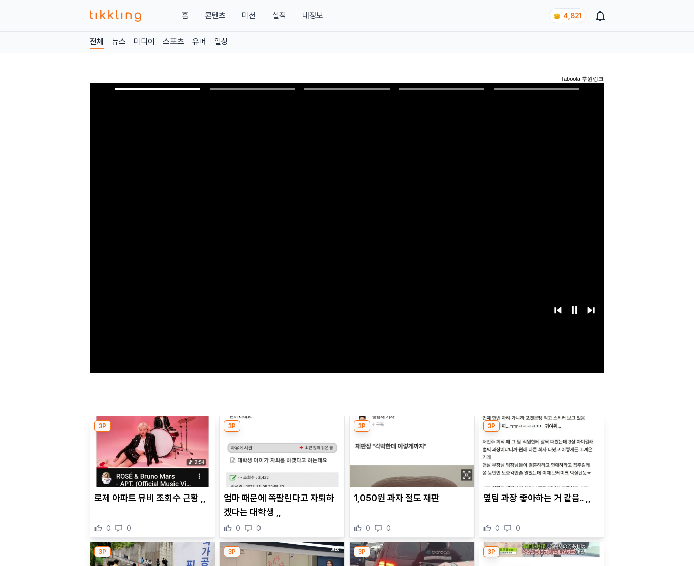
click at [540, 459] on img at bounding box center [542, 451] width 125 height 70
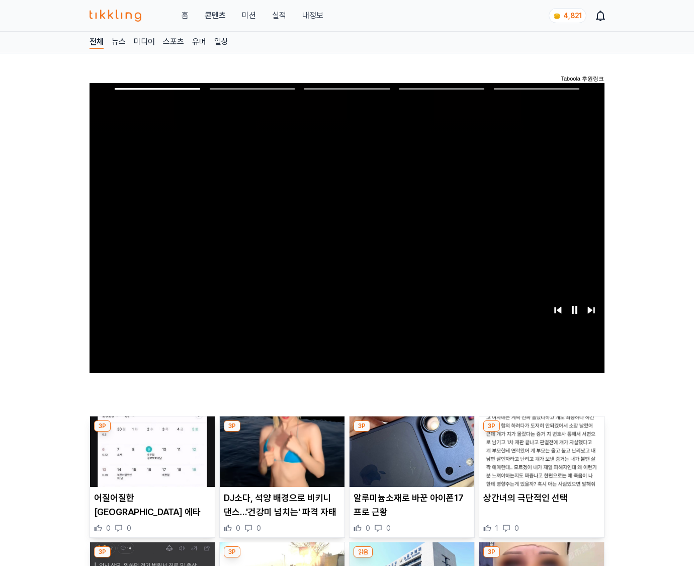
click at [540, 459] on img at bounding box center [542, 451] width 125 height 70
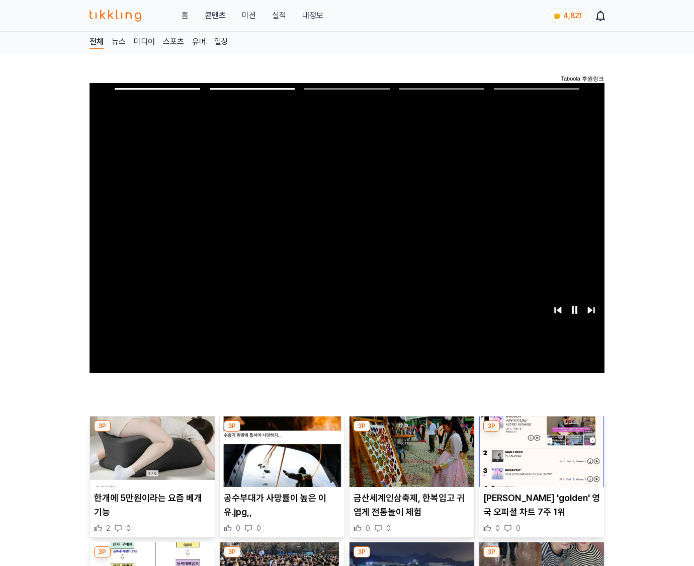
click at [540, 459] on img at bounding box center [542, 451] width 125 height 70
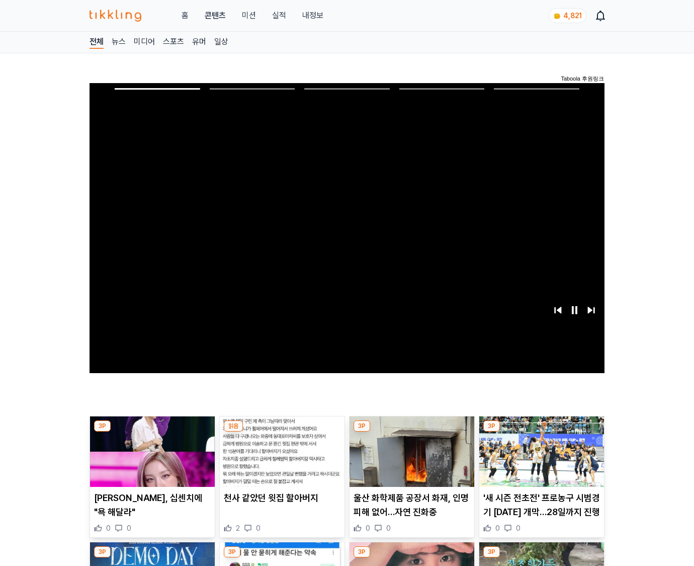
click at [540, 459] on img at bounding box center [542, 451] width 125 height 70
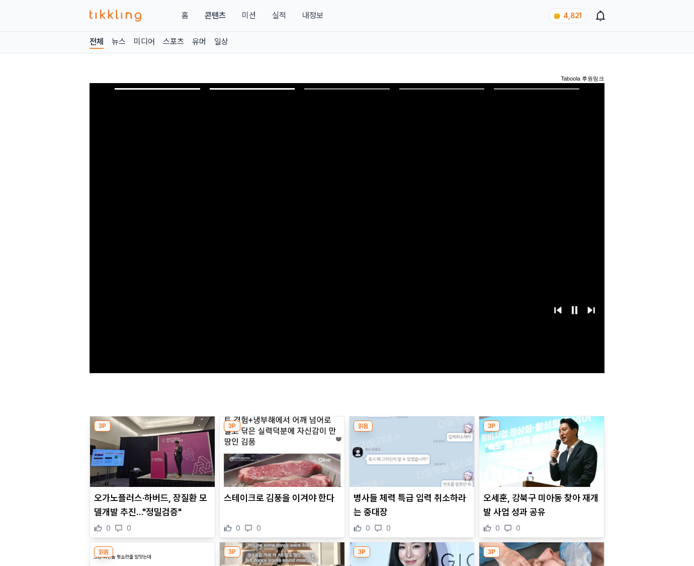
click at [540, 459] on img at bounding box center [542, 451] width 125 height 70
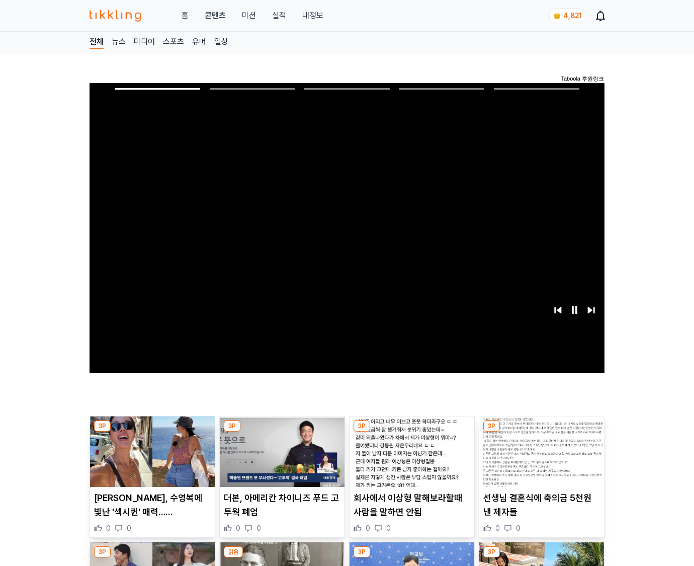
click at [540, 459] on img at bounding box center [542, 451] width 125 height 70
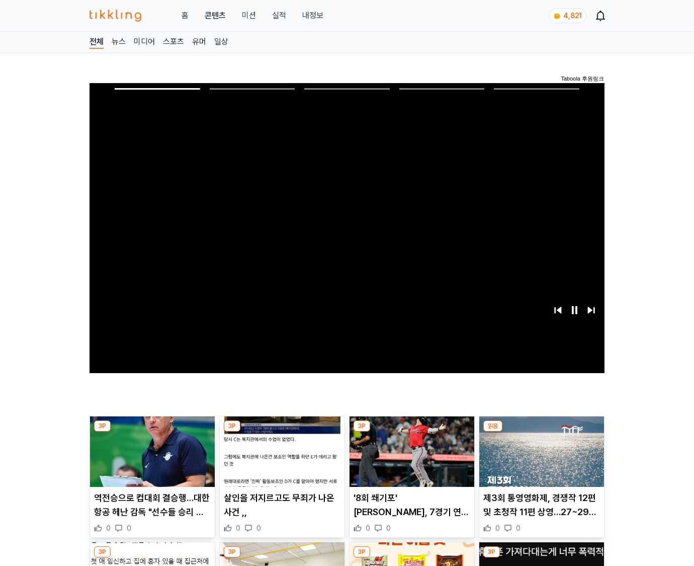
click at [540, 459] on img at bounding box center [542, 451] width 125 height 70
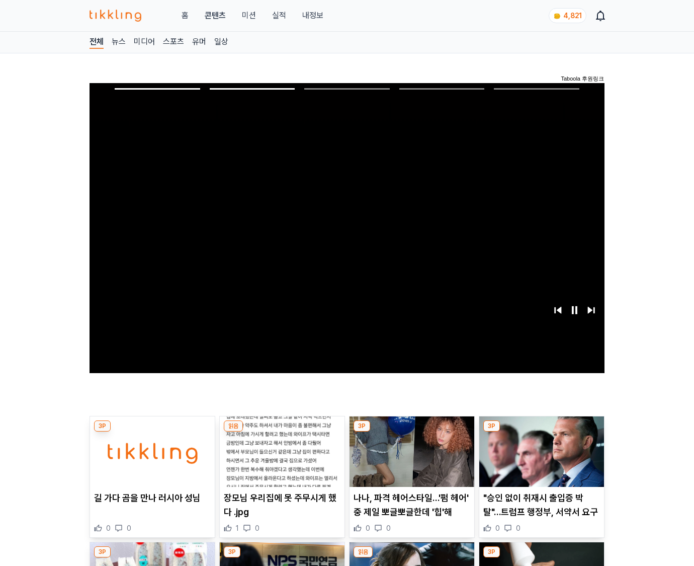
click at [540, 459] on img at bounding box center [542, 451] width 125 height 70
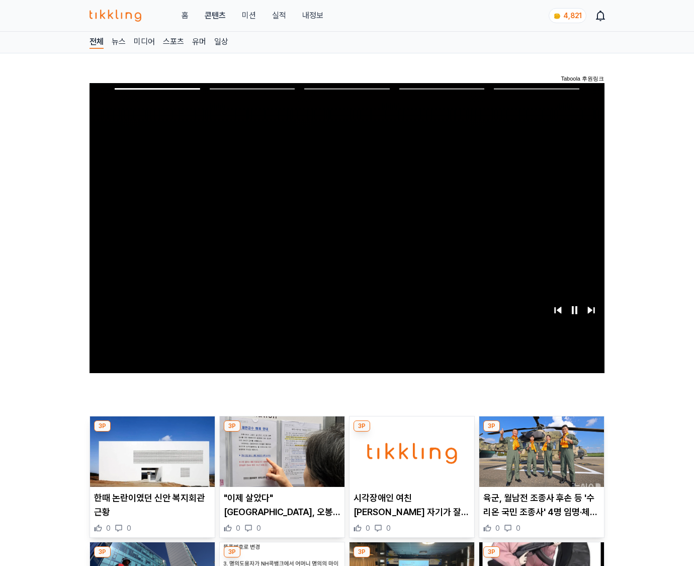
click at [540, 459] on img at bounding box center [542, 451] width 125 height 70
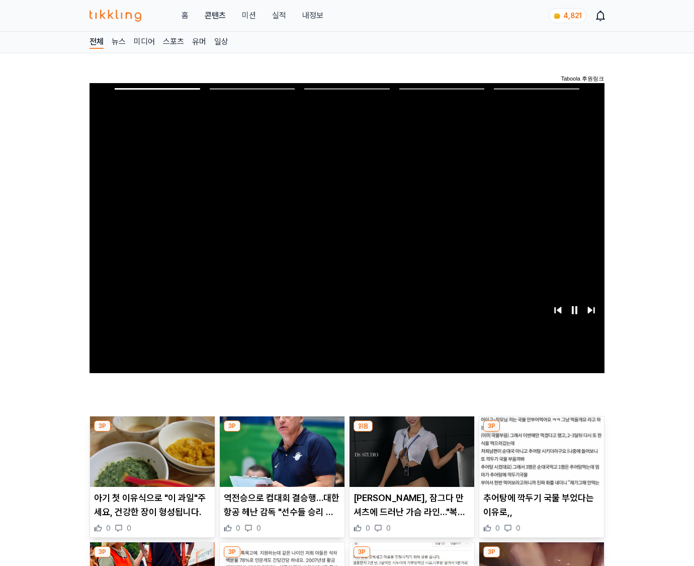
click at [540, 459] on img at bounding box center [542, 451] width 125 height 70
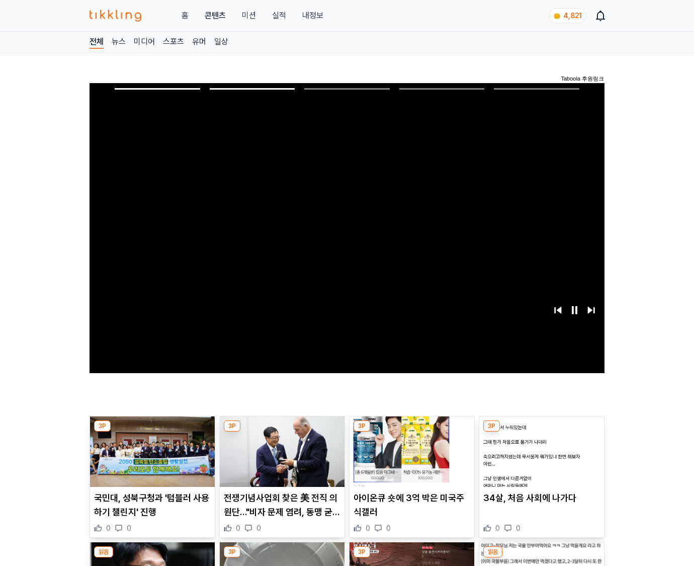
click at [540, 459] on img at bounding box center [542, 451] width 125 height 70
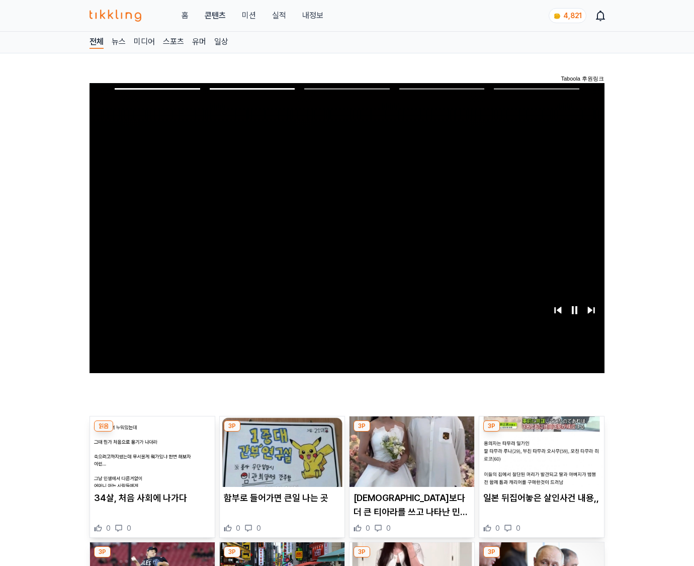
click at [540, 459] on img at bounding box center [542, 451] width 125 height 70
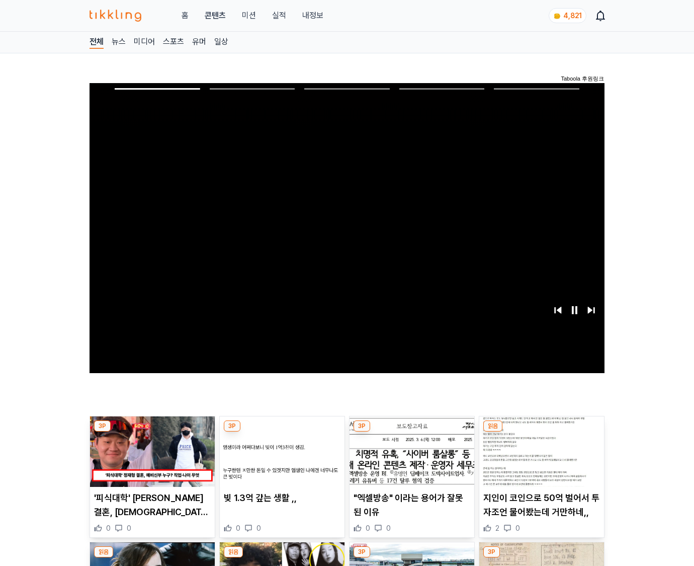
click at [540, 459] on img at bounding box center [542, 451] width 125 height 70
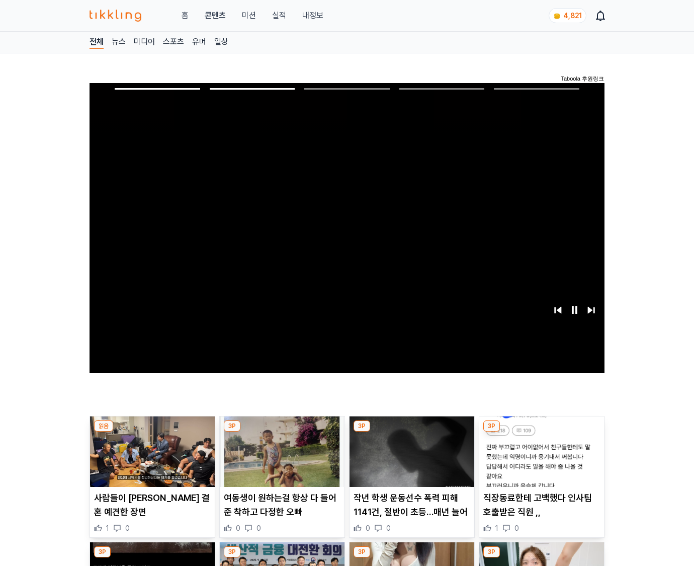
click at [540, 459] on img at bounding box center [542, 451] width 125 height 70
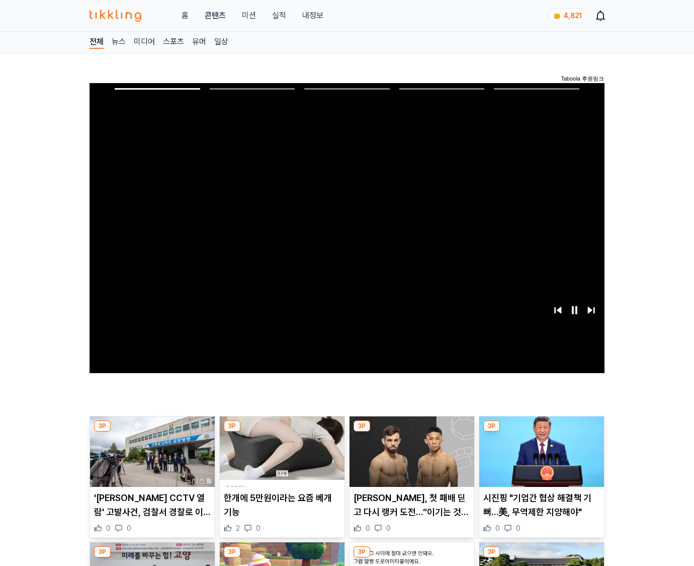
click at [540, 459] on img at bounding box center [542, 451] width 125 height 70
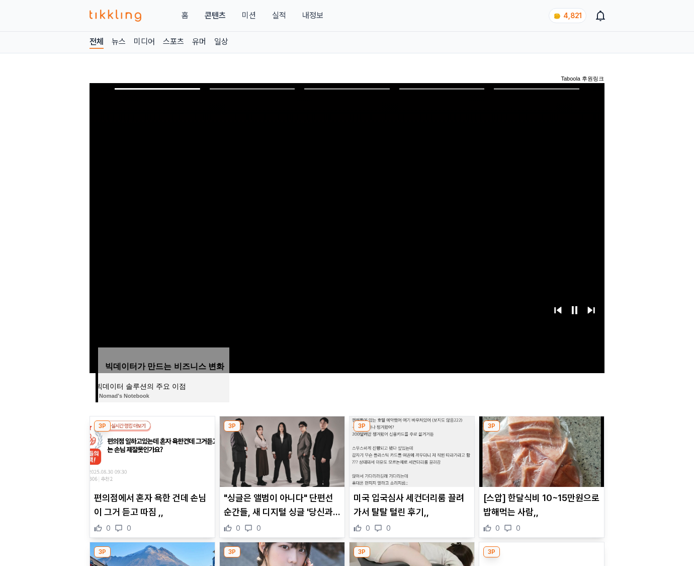
click at [540, 459] on img at bounding box center [542, 451] width 125 height 70
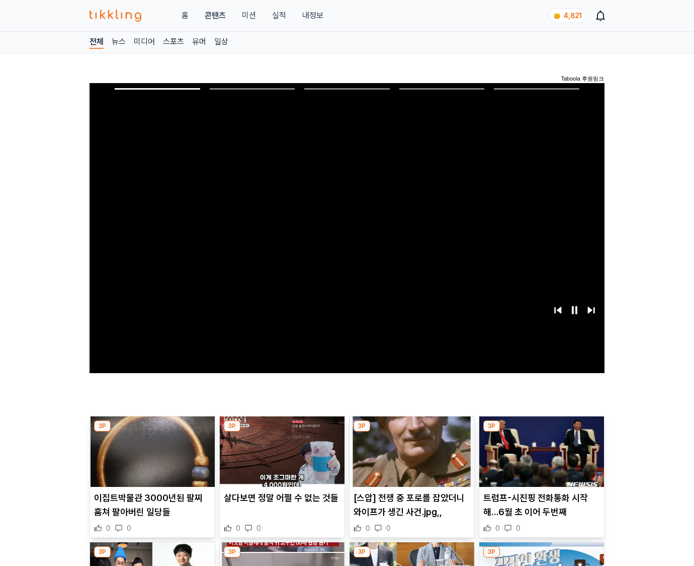
click at [540, 459] on img at bounding box center [542, 451] width 125 height 70
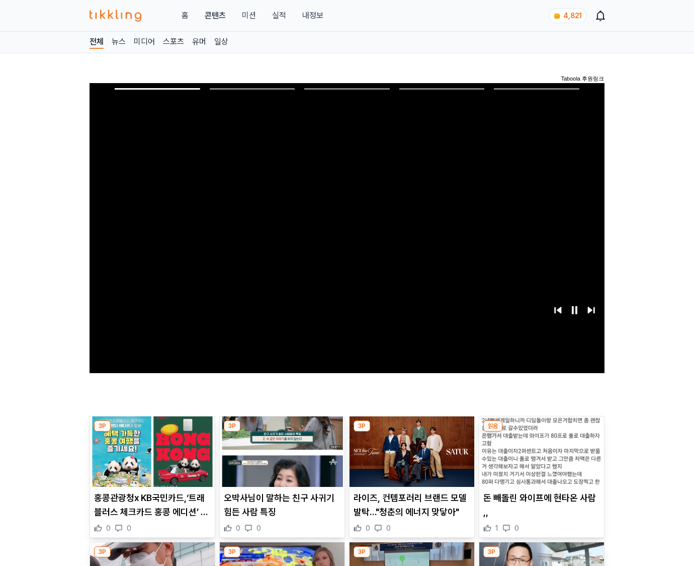
click at [540, 459] on img at bounding box center [542, 451] width 125 height 70
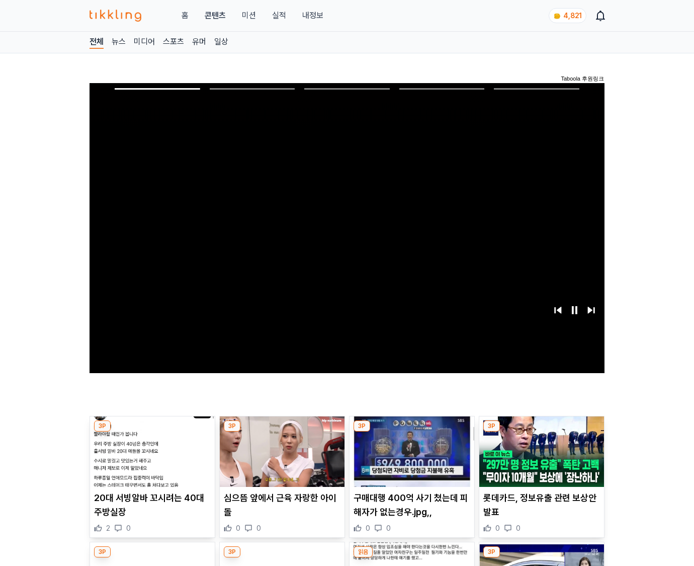
click at [540, 459] on img at bounding box center [542, 451] width 125 height 70
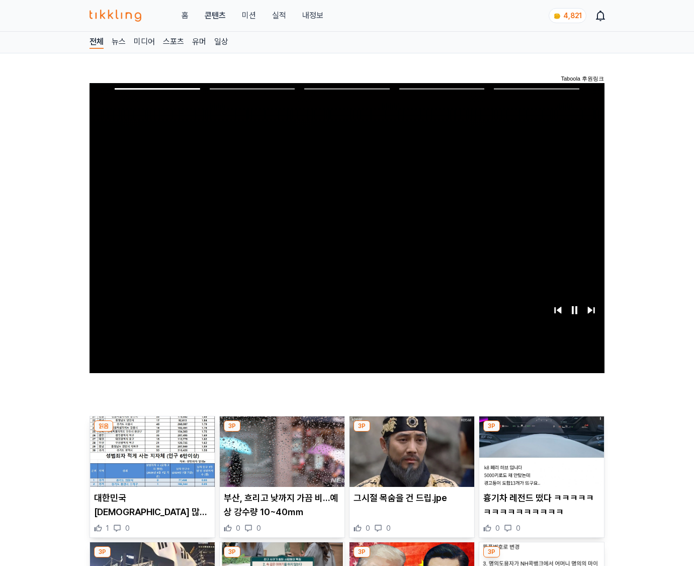
click at [540, 459] on img at bounding box center [542, 451] width 125 height 70
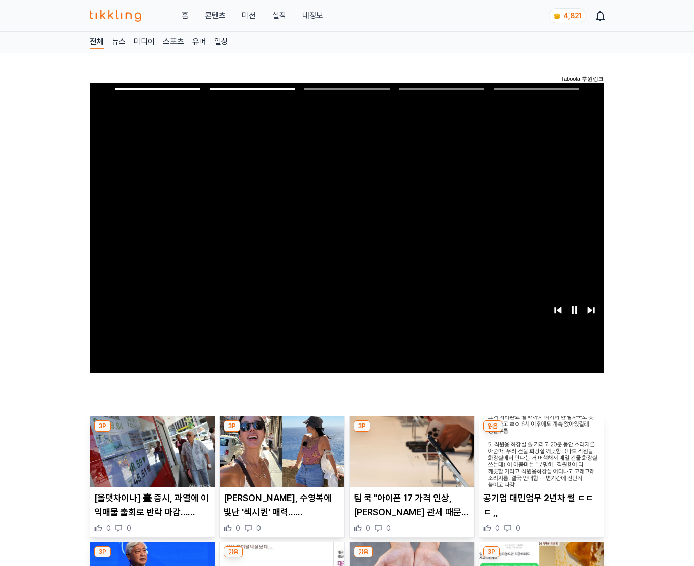
click at [540, 459] on img at bounding box center [542, 451] width 125 height 70
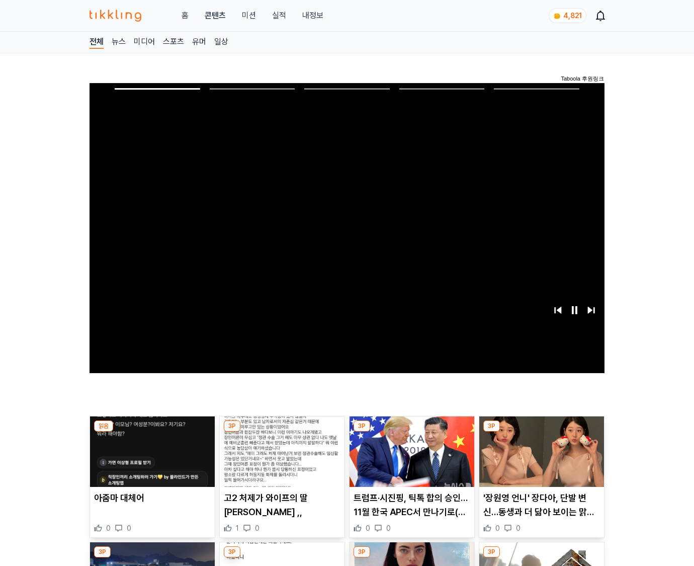
click at [540, 459] on img at bounding box center [542, 451] width 125 height 70
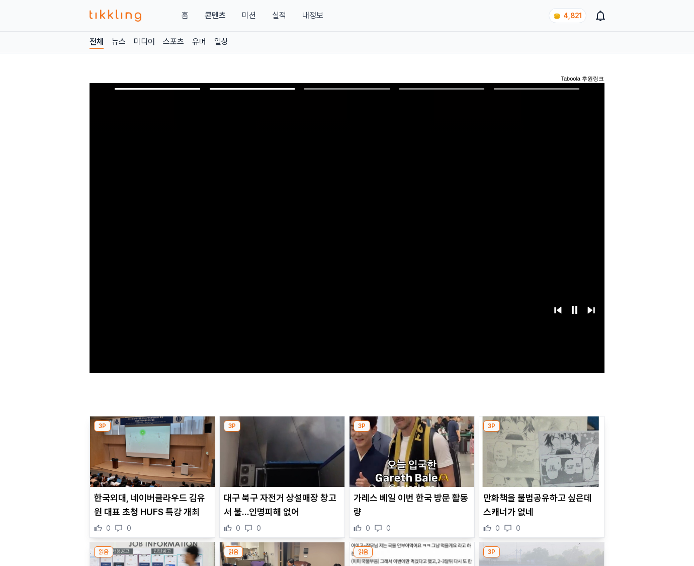
click at [540, 459] on img at bounding box center [542, 451] width 125 height 70
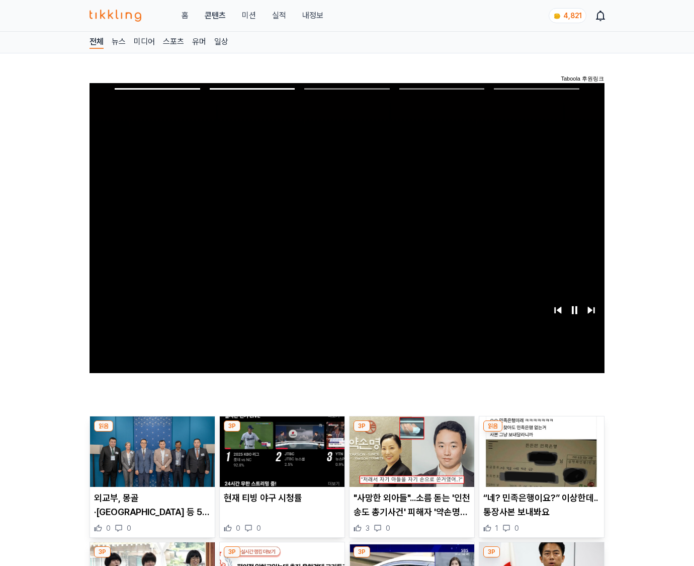
click at [540, 459] on img at bounding box center [542, 451] width 125 height 70
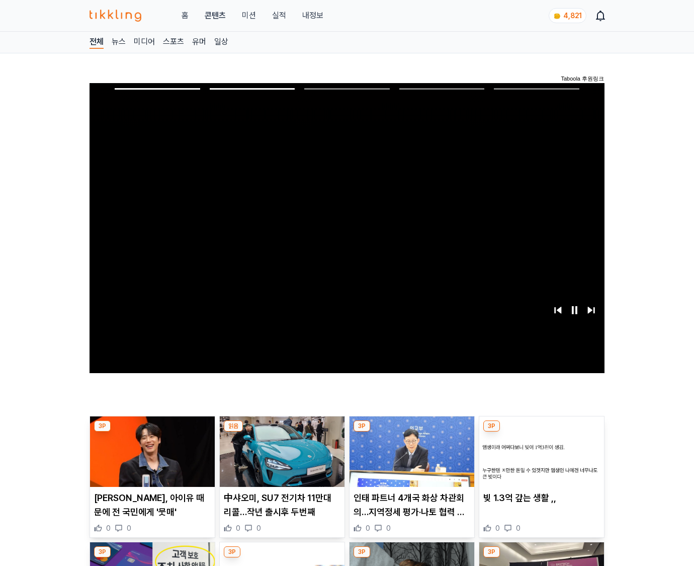
click at [540, 459] on img at bounding box center [542, 451] width 125 height 70
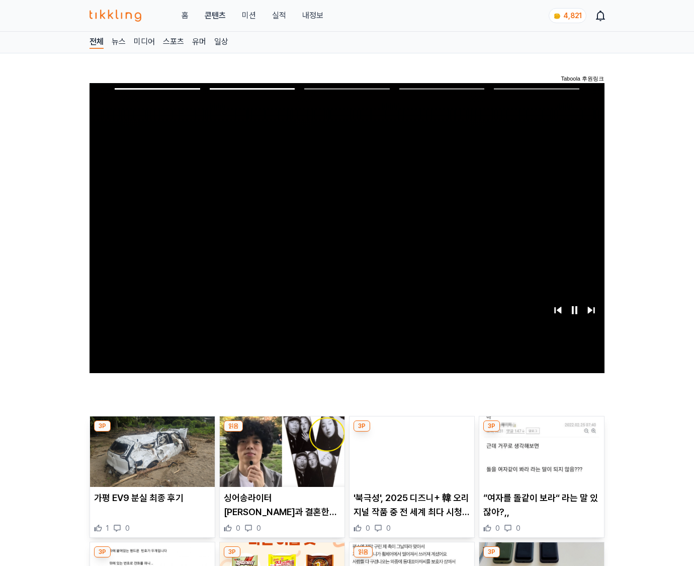
click at [540, 459] on img at bounding box center [542, 451] width 125 height 70
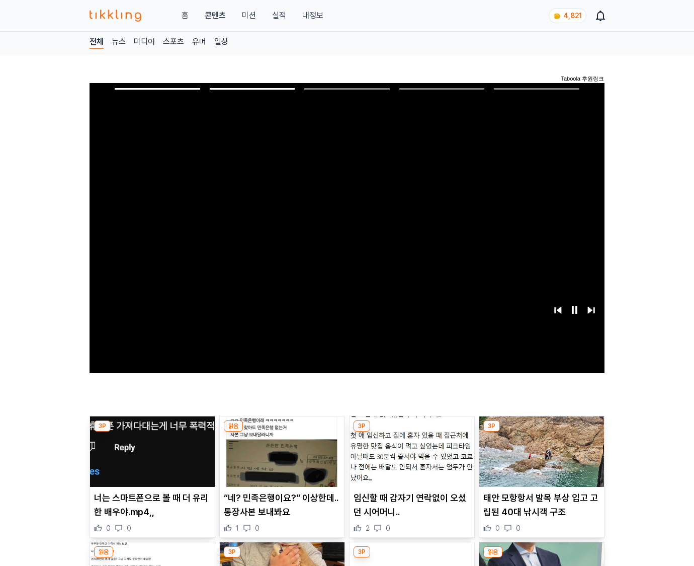
click at [540, 459] on img at bounding box center [542, 451] width 125 height 70
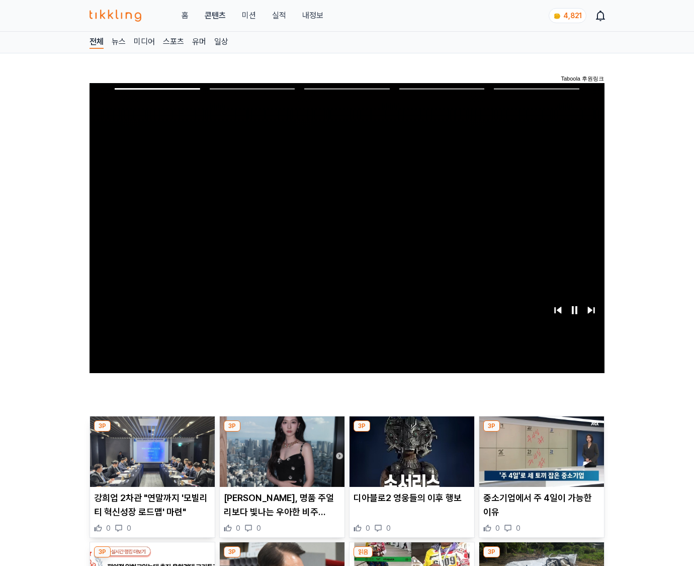
click at [540, 459] on img at bounding box center [542, 451] width 125 height 70
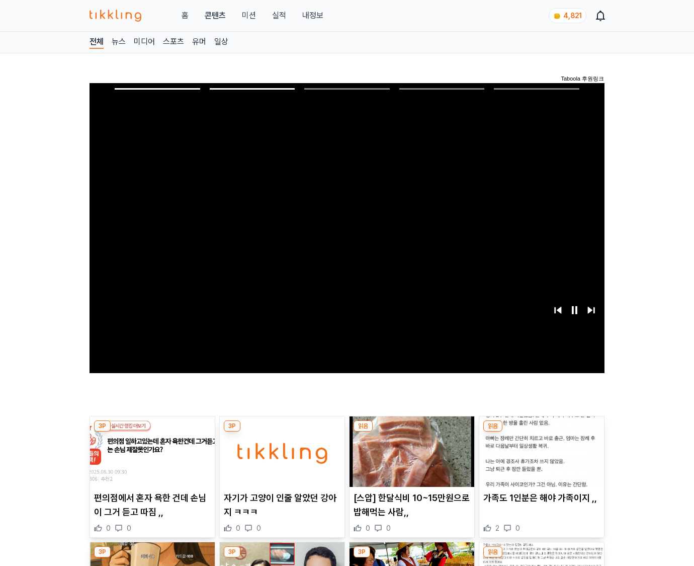
click at [540, 459] on img at bounding box center [542, 451] width 125 height 70
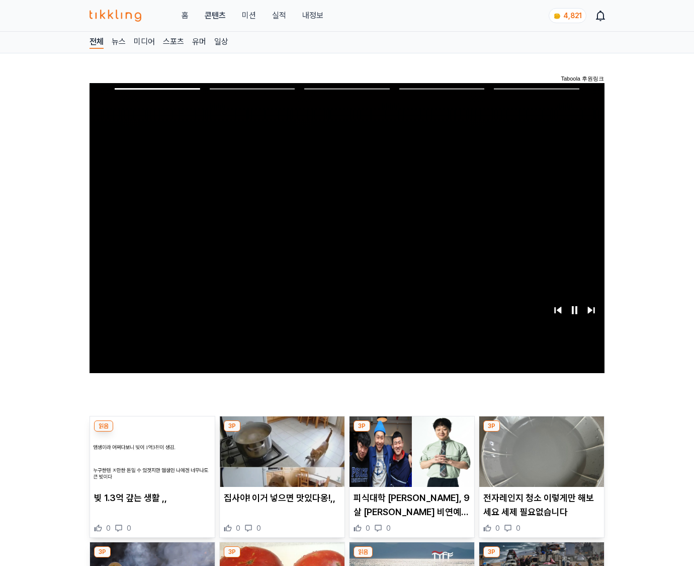
click at [540, 459] on img at bounding box center [542, 451] width 125 height 70
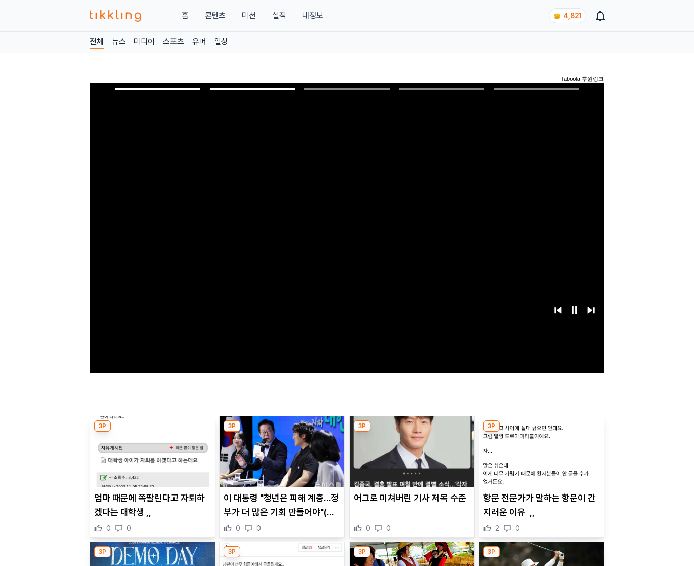
click at [540, 459] on img at bounding box center [542, 451] width 125 height 70
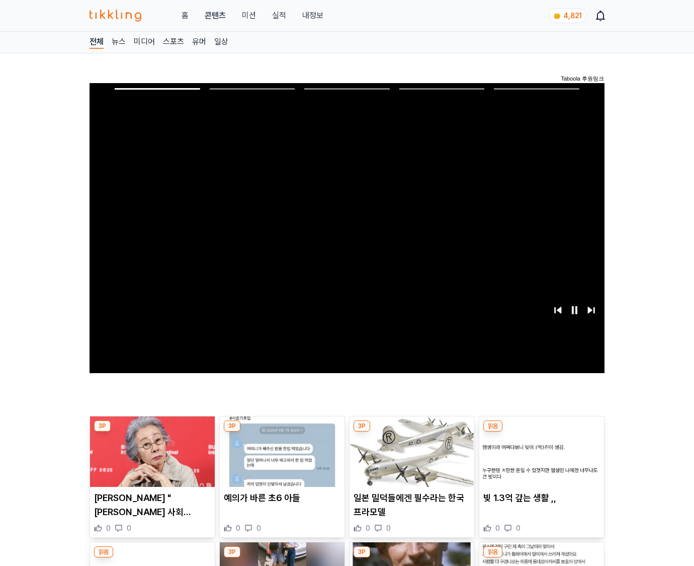
click at [540, 459] on img at bounding box center [542, 451] width 125 height 70
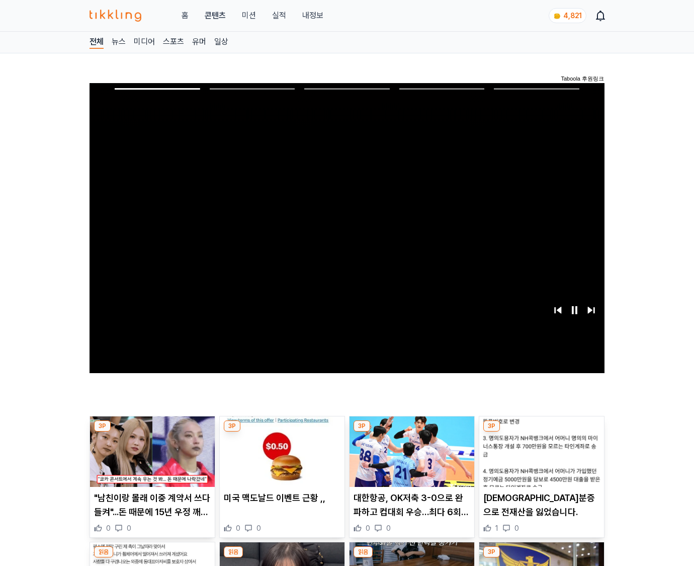
click at [540, 459] on img at bounding box center [542, 451] width 125 height 70
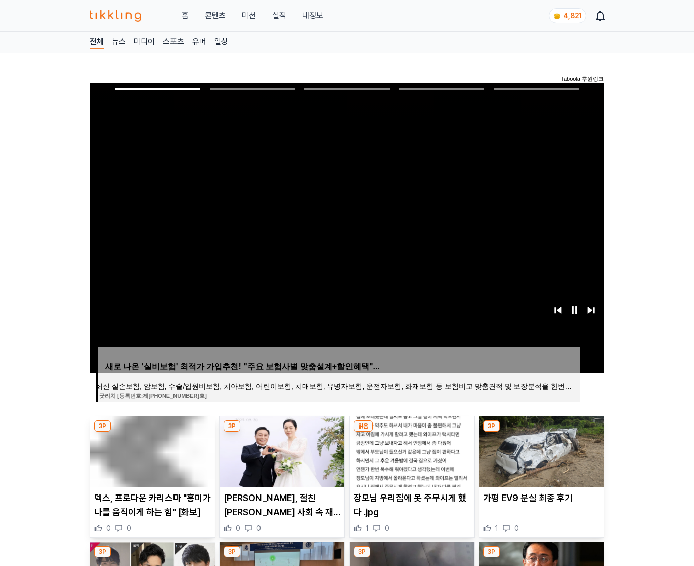
click at [540, 459] on img at bounding box center [542, 451] width 125 height 70
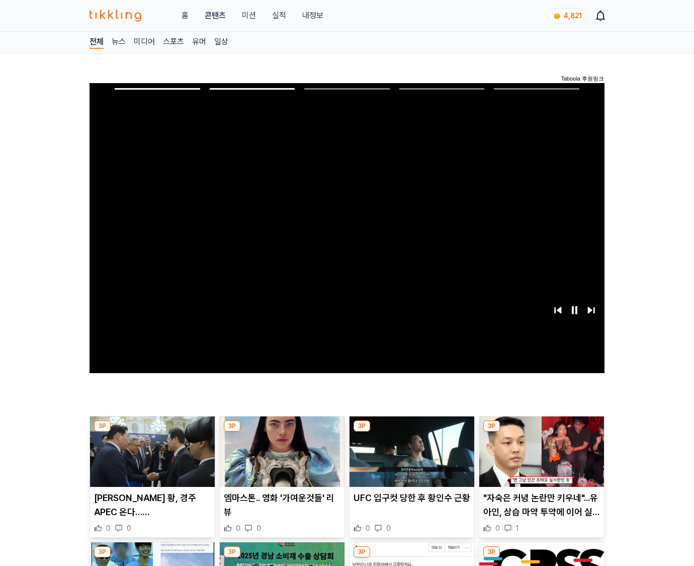
click at [540, 459] on img at bounding box center [542, 451] width 125 height 70
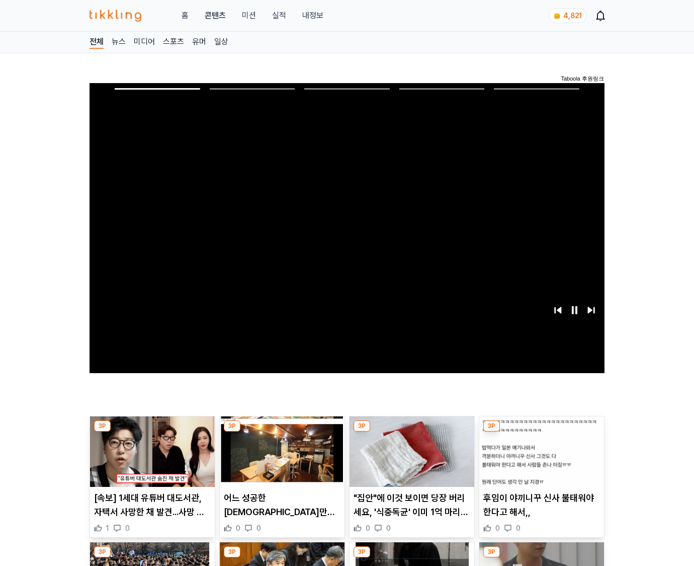
click at [540, 459] on img at bounding box center [542, 451] width 125 height 70
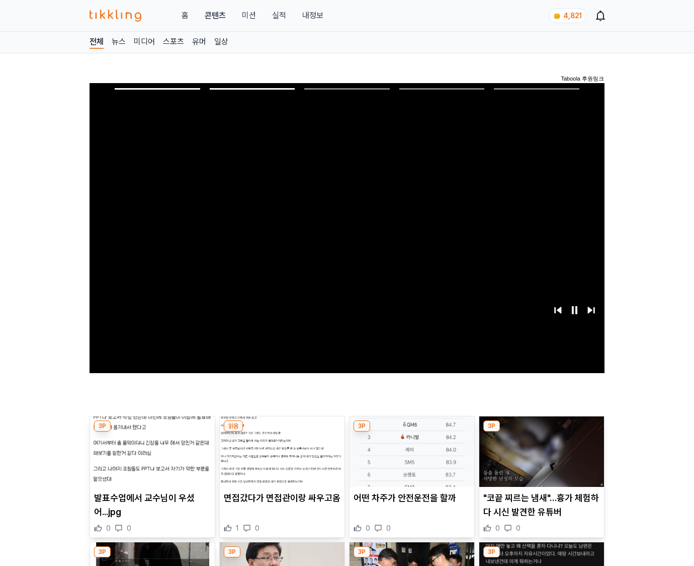
click at [540, 459] on img at bounding box center [542, 451] width 125 height 70
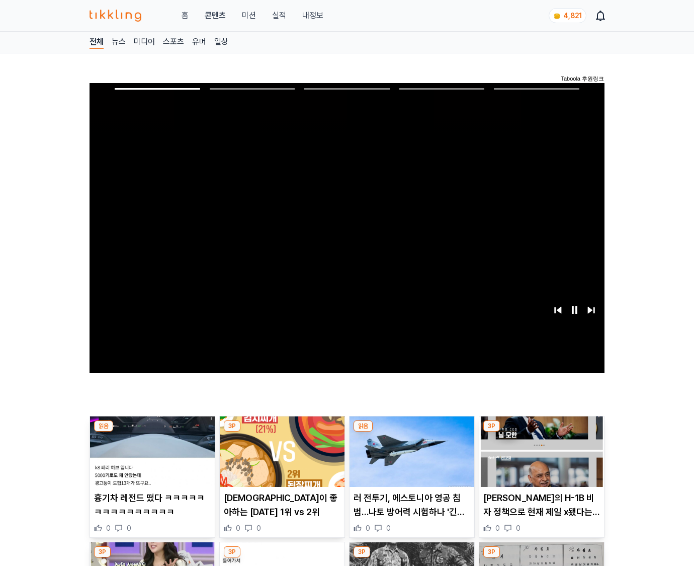
click at [540, 459] on img at bounding box center [542, 451] width 125 height 70
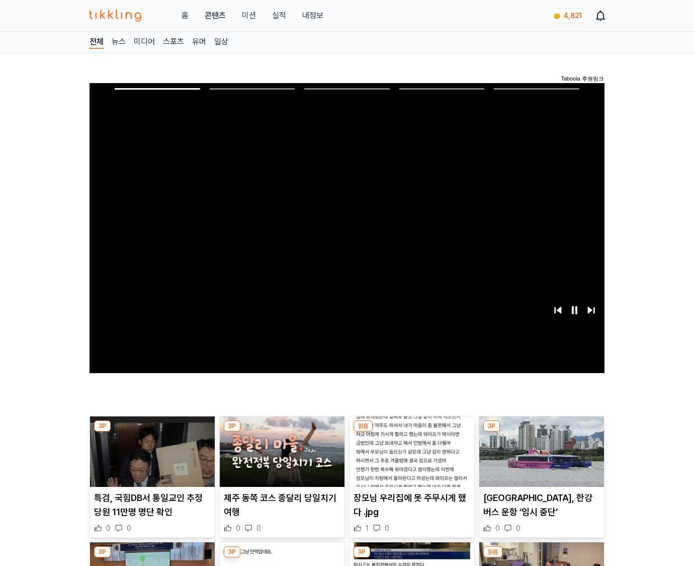
click at [540, 459] on img at bounding box center [542, 451] width 125 height 70
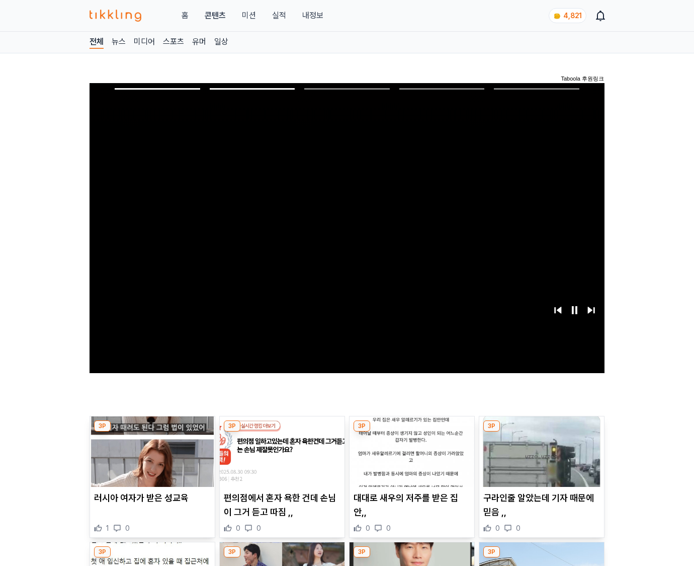
click at [540, 459] on img at bounding box center [542, 451] width 125 height 70
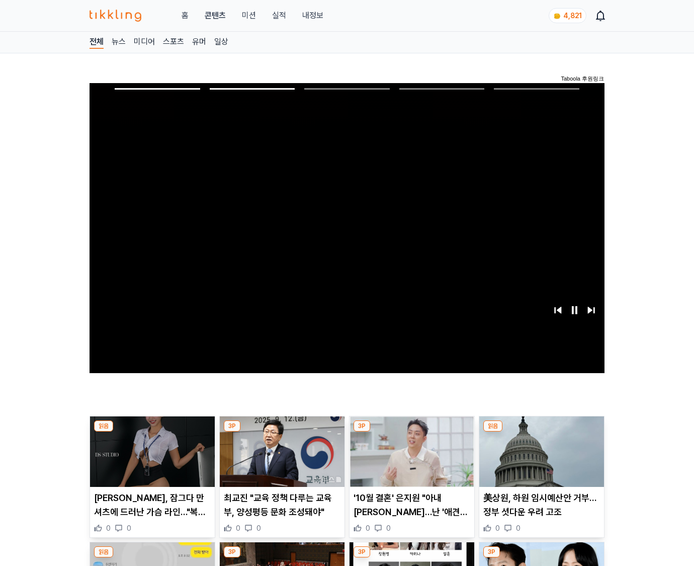
click at [540, 459] on img at bounding box center [542, 451] width 125 height 70
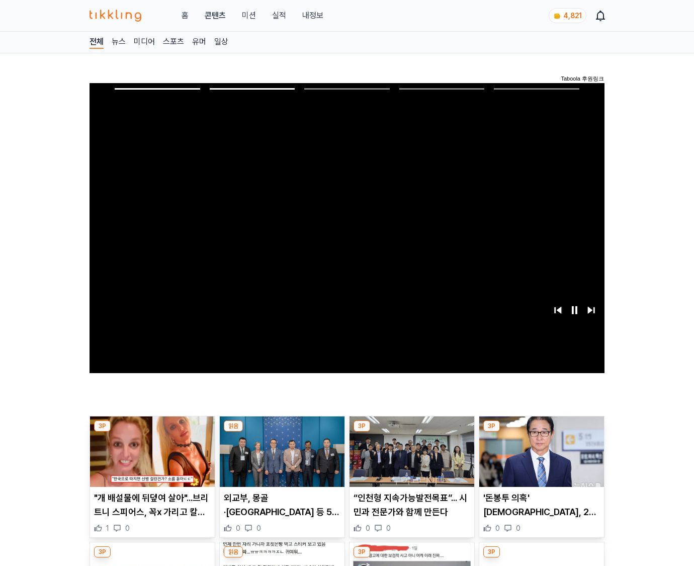
click at [540, 459] on img at bounding box center [542, 451] width 125 height 70
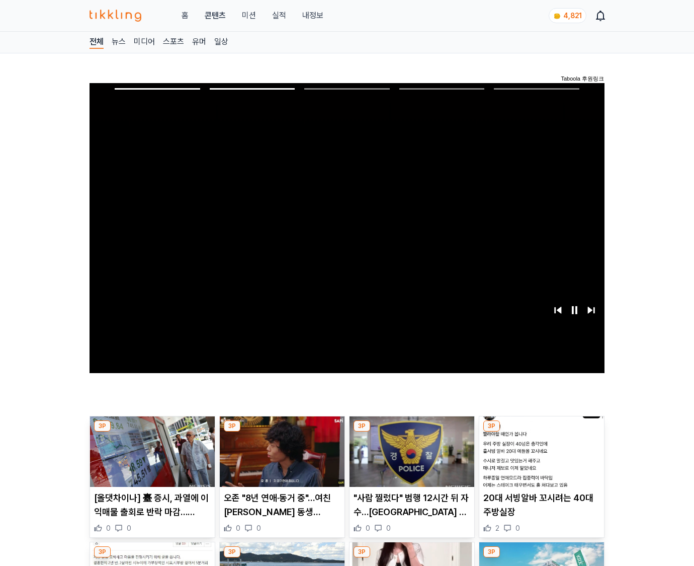
click at [540, 459] on img at bounding box center [542, 451] width 125 height 70
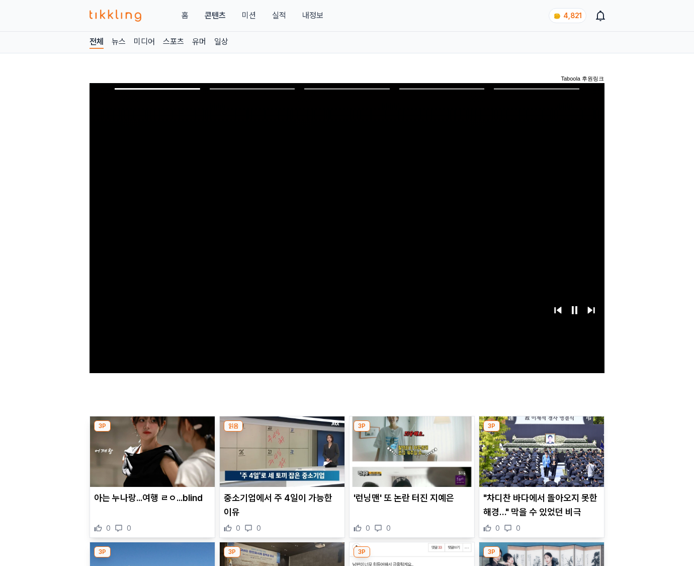
click at [540, 459] on img at bounding box center [542, 451] width 125 height 70
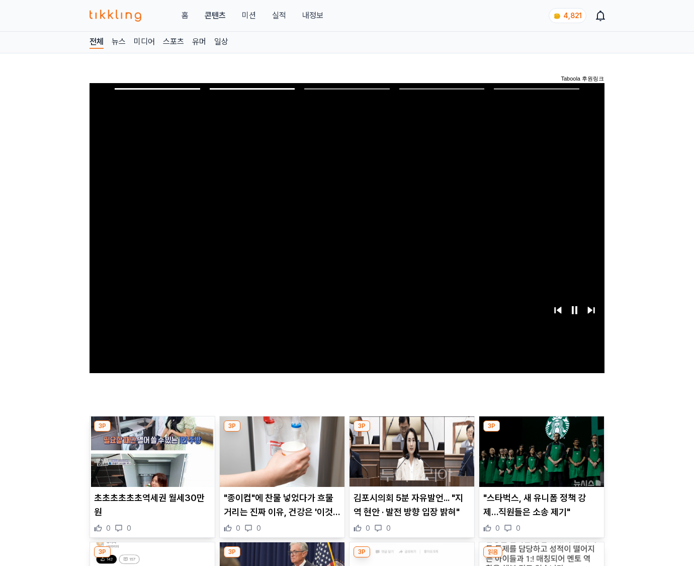
click at [540, 459] on img at bounding box center [542, 451] width 125 height 70
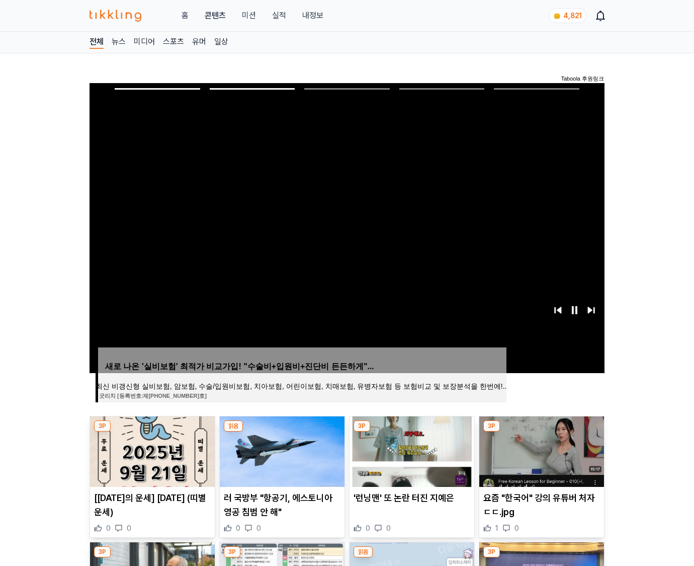
click at [540, 459] on img at bounding box center [542, 451] width 125 height 70
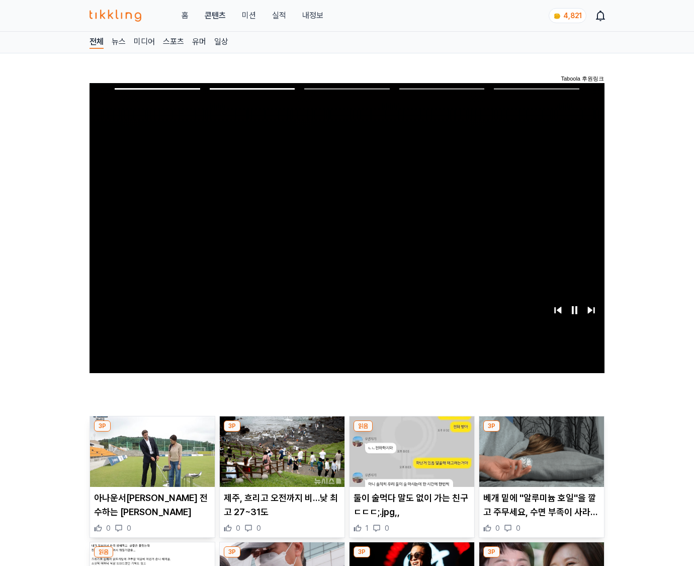
click at [540, 459] on img at bounding box center [542, 451] width 125 height 70
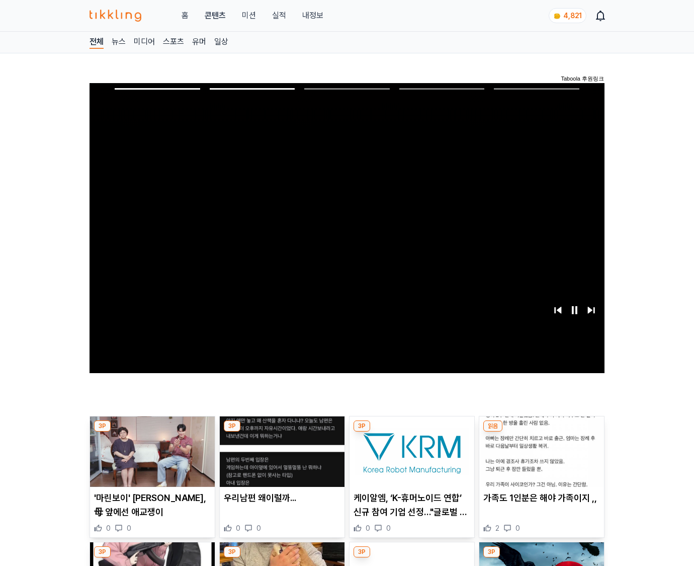
click at [540, 459] on img at bounding box center [542, 451] width 125 height 70
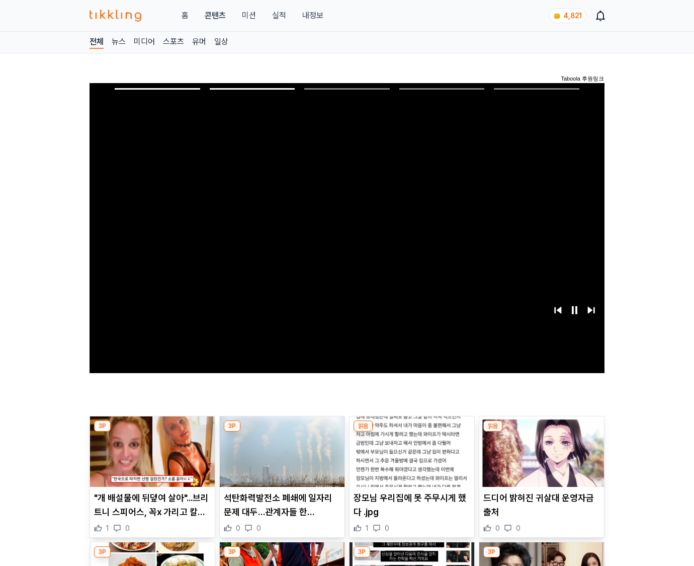
click at [540, 459] on img at bounding box center [542, 451] width 125 height 70
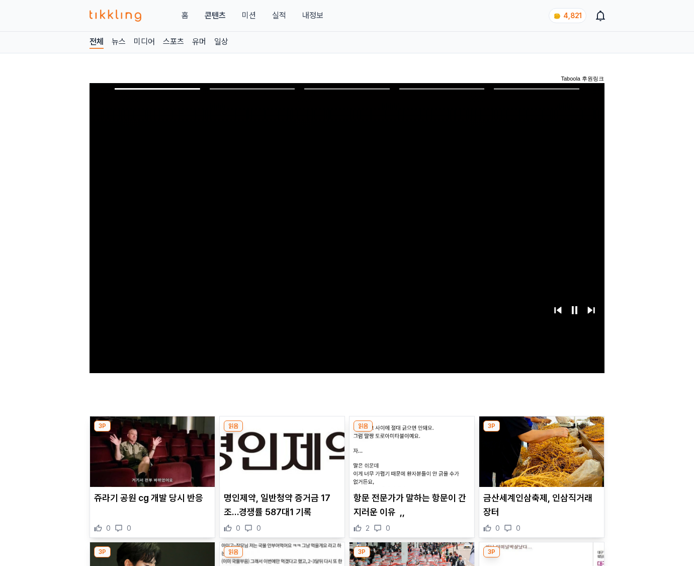
click at [540, 459] on img at bounding box center [542, 451] width 125 height 70
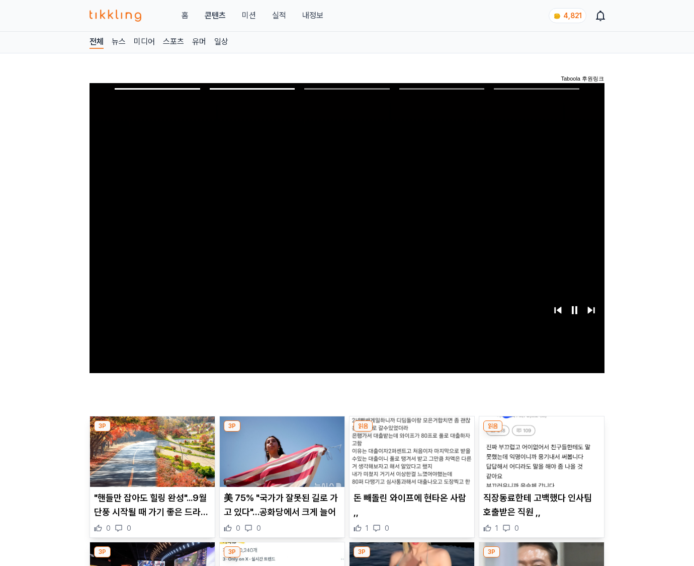
click at [540, 459] on img at bounding box center [542, 451] width 125 height 70
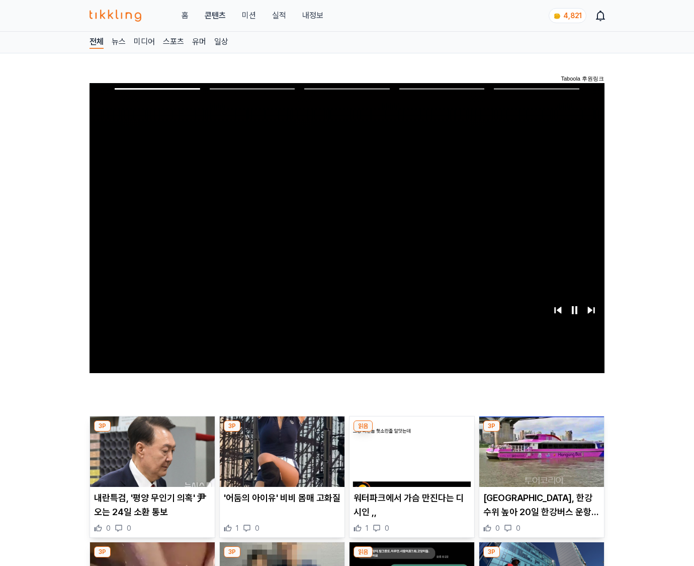
click at [540, 459] on img at bounding box center [542, 451] width 125 height 70
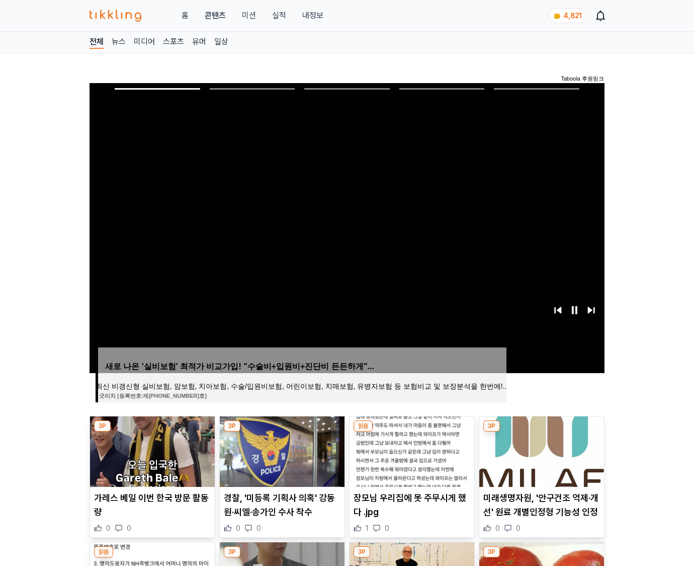
click at [540, 459] on img at bounding box center [542, 451] width 125 height 70
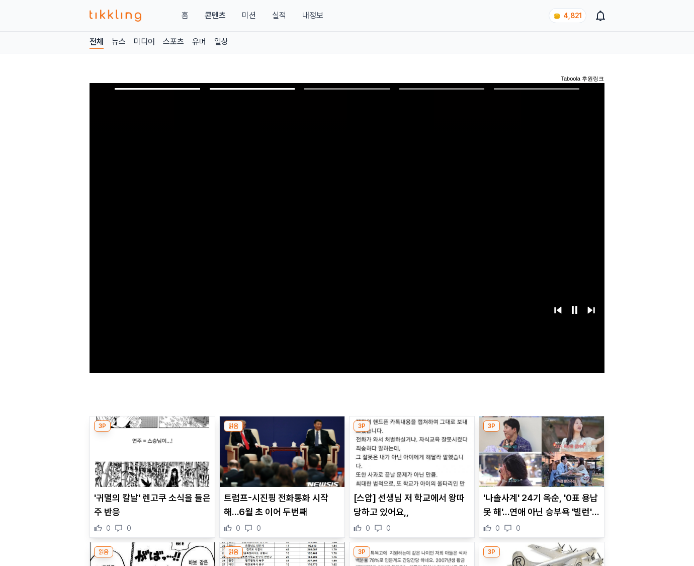
click at [540, 459] on img at bounding box center [542, 451] width 125 height 70
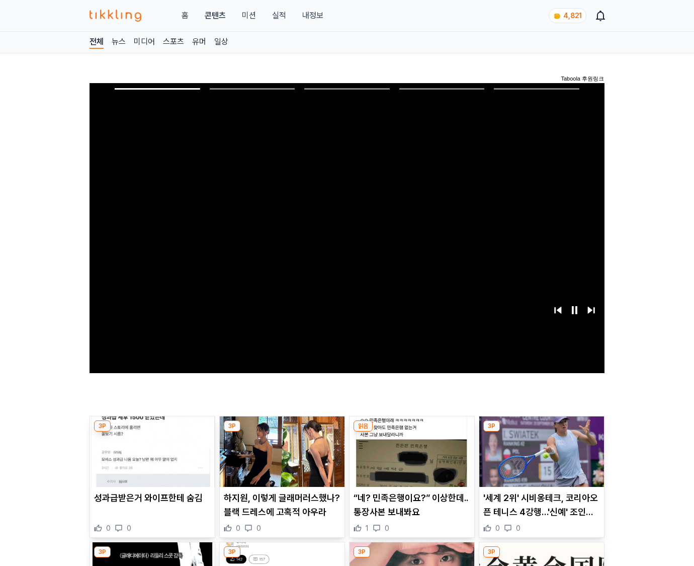
click at [540, 459] on img at bounding box center [542, 451] width 125 height 70
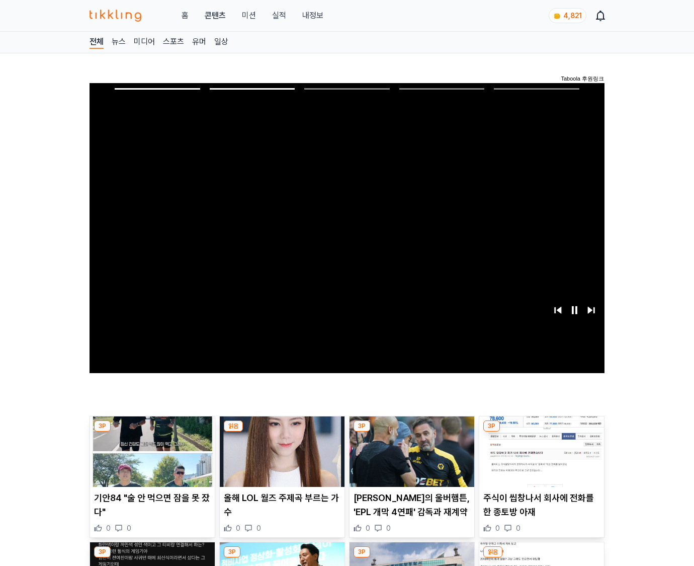
click at [540, 459] on img at bounding box center [542, 451] width 125 height 70
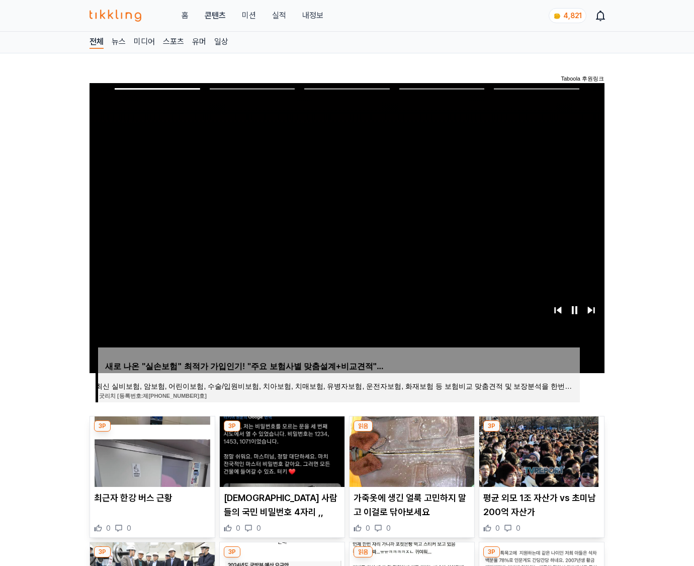
click at [540, 459] on img at bounding box center [542, 451] width 125 height 70
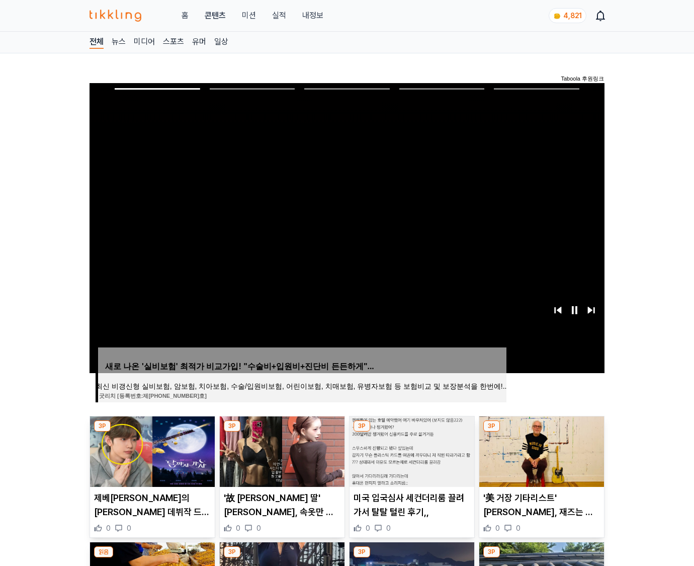
click at [540, 459] on img at bounding box center [542, 451] width 125 height 70
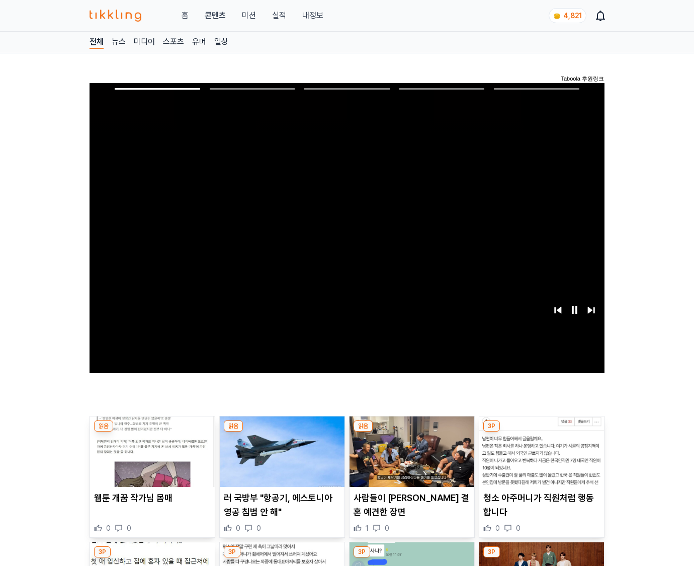
click at [540, 459] on img at bounding box center [542, 451] width 125 height 70
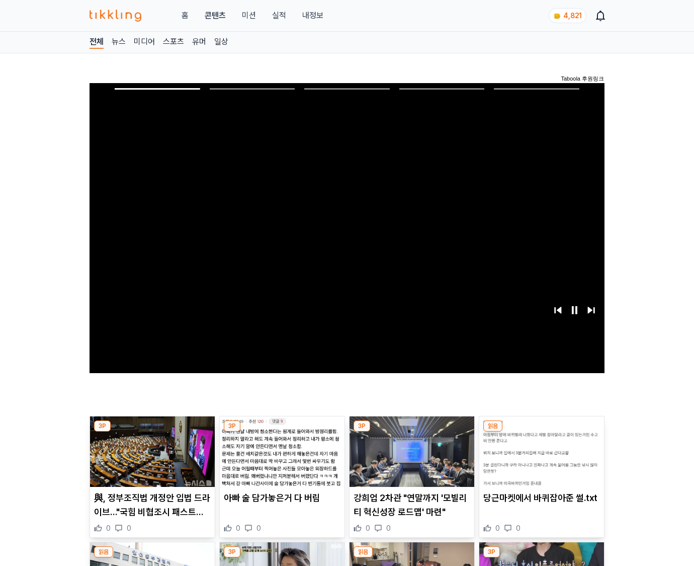
click at [540, 459] on img at bounding box center [542, 451] width 125 height 70
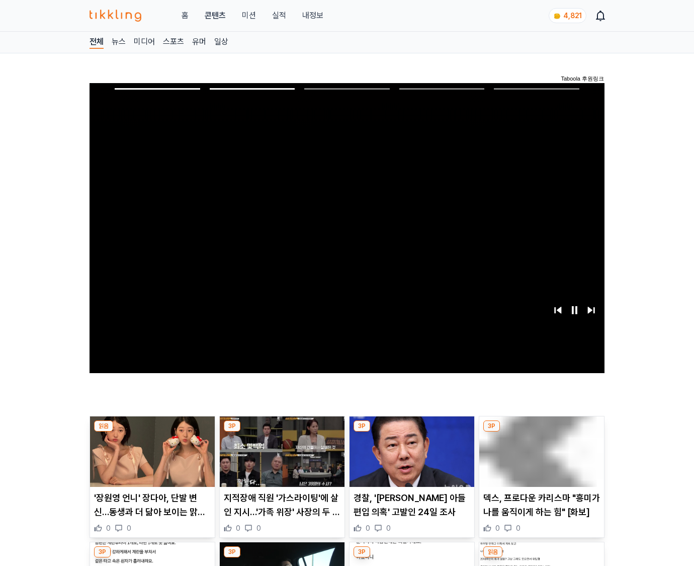
click at [540, 459] on img at bounding box center [542, 451] width 125 height 70
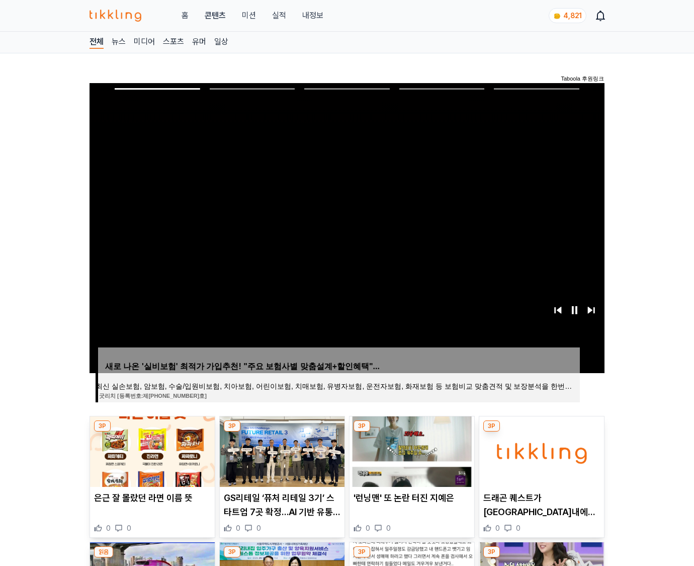
click at [540, 459] on img at bounding box center [542, 451] width 125 height 70
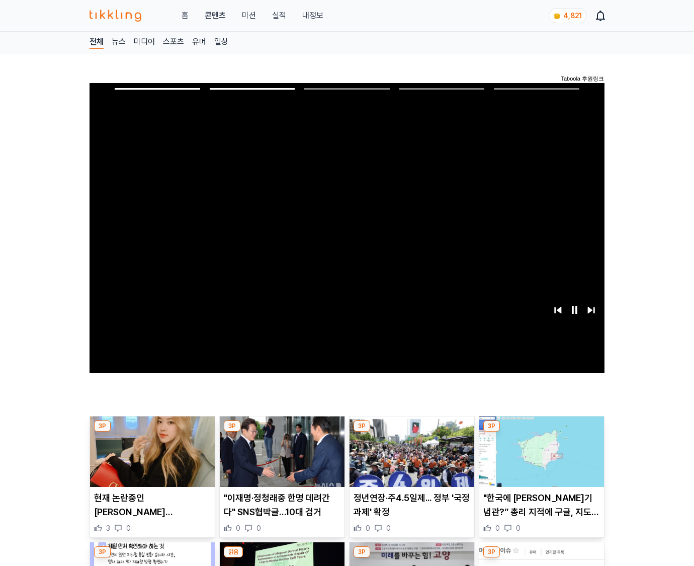
click at [540, 459] on img at bounding box center [542, 451] width 125 height 70
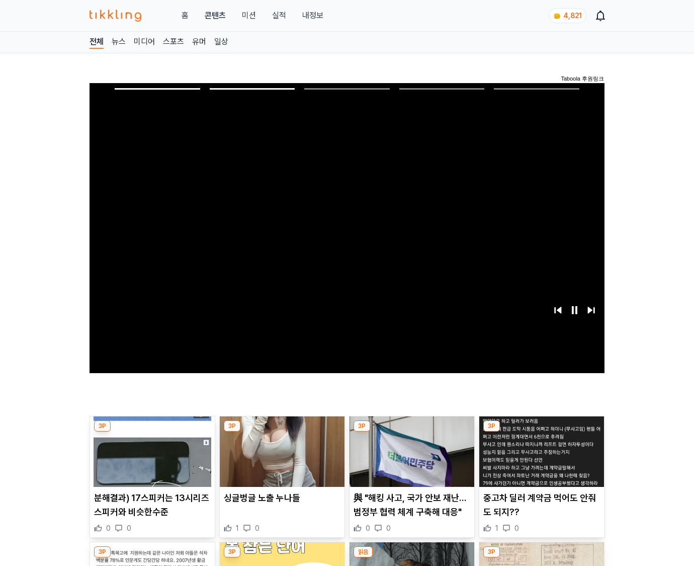
click at [540, 459] on img at bounding box center [542, 451] width 125 height 70
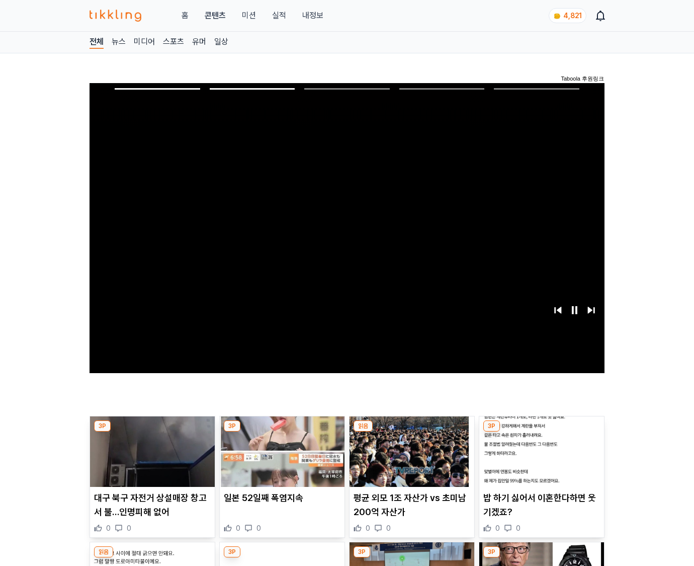
click at [540, 459] on img at bounding box center [542, 451] width 125 height 70
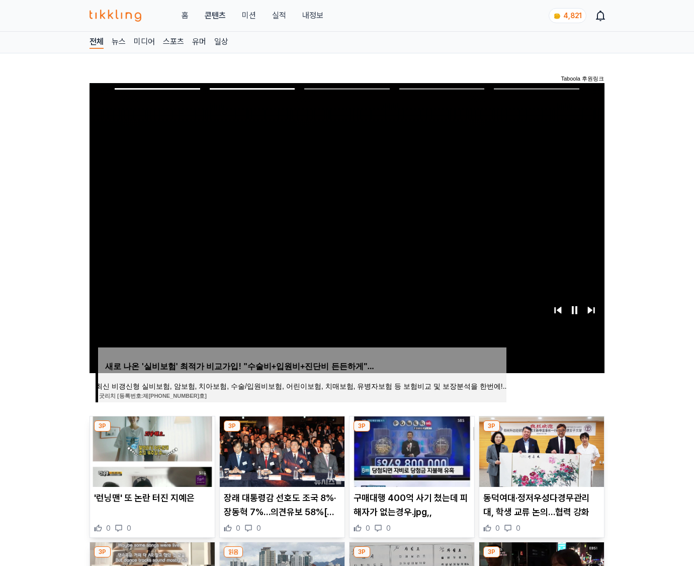
click at [540, 459] on img at bounding box center [542, 451] width 125 height 70
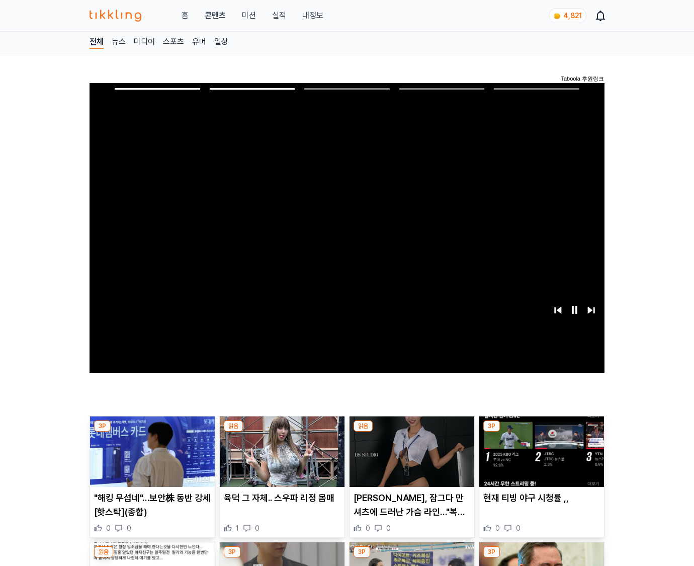
click at [540, 459] on img at bounding box center [542, 451] width 125 height 70
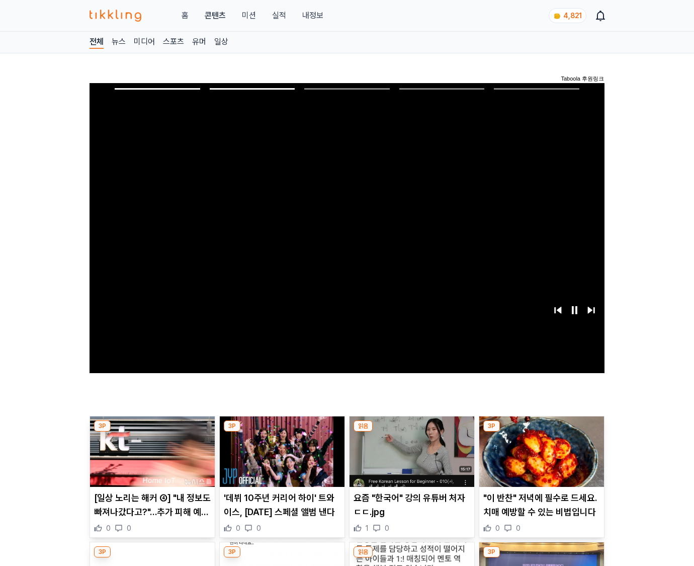
click at [540, 459] on img at bounding box center [542, 451] width 125 height 70
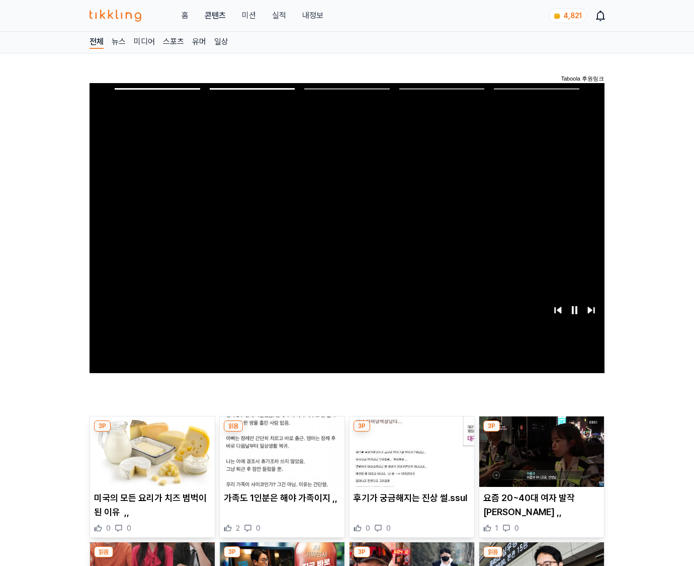
click at [540, 459] on img at bounding box center [542, 451] width 125 height 70
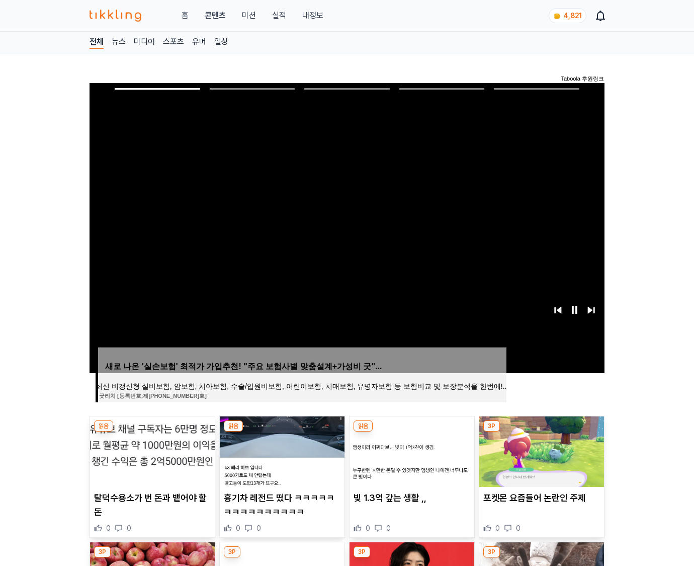
click at [540, 459] on img at bounding box center [542, 451] width 125 height 70
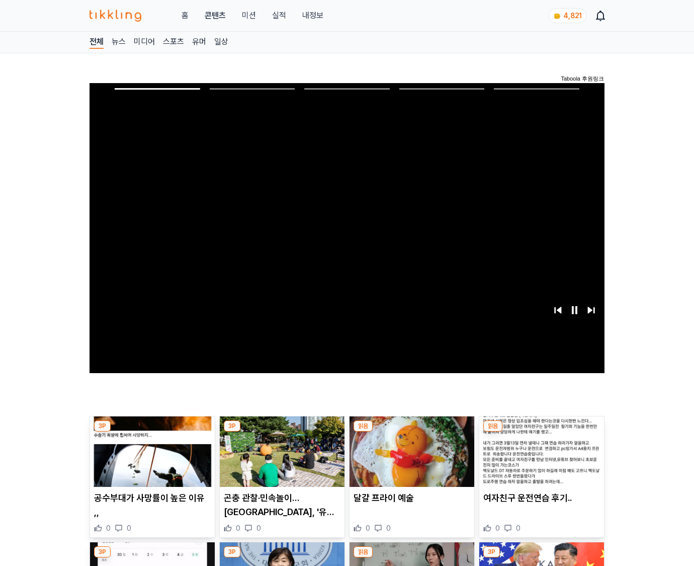
click at [540, 459] on img at bounding box center [542, 451] width 125 height 70
